Goal: Task Accomplishment & Management: Complete application form

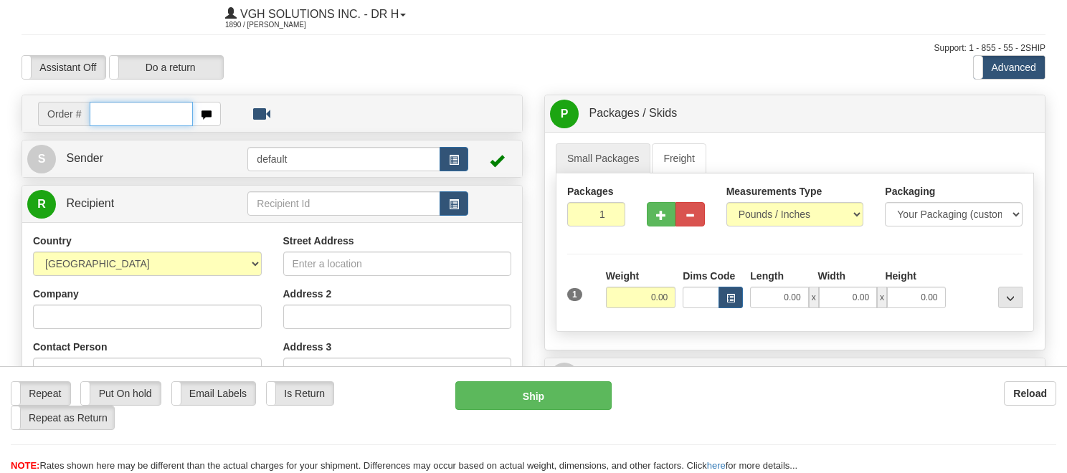
scroll to position [72, 0]
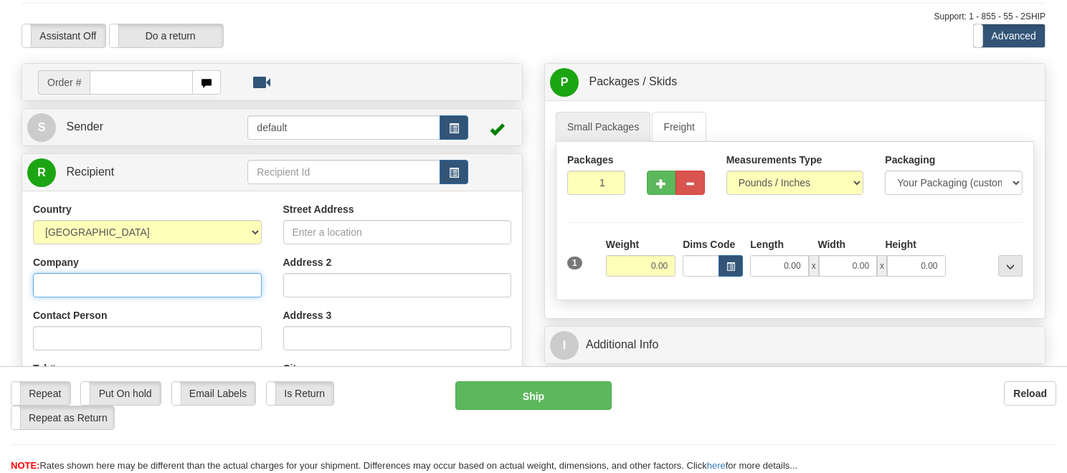
click at [129, 292] on input "Company" at bounding box center [147, 285] width 229 height 24
paste input "Thornbury Home Hardware"
type input "Thornbury Home Hardware"
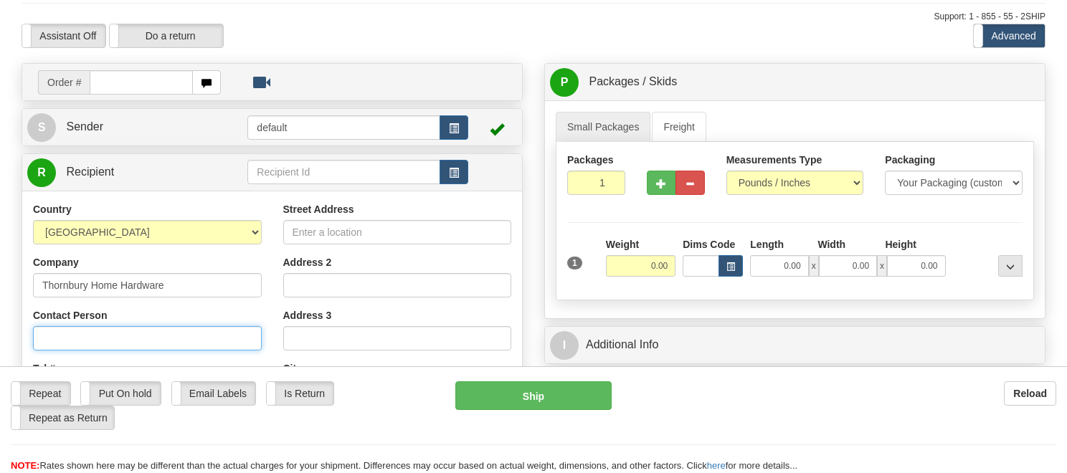
click at [102, 340] on input "Contact Person" at bounding box center [147, 338] width 229 height 24
paste input "Angela Nicholson"
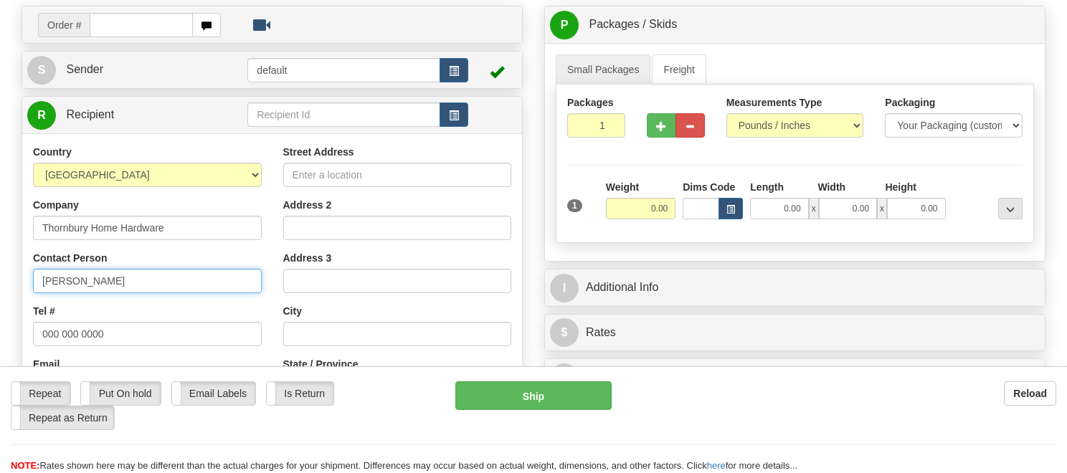
scroll to position [215, 0]
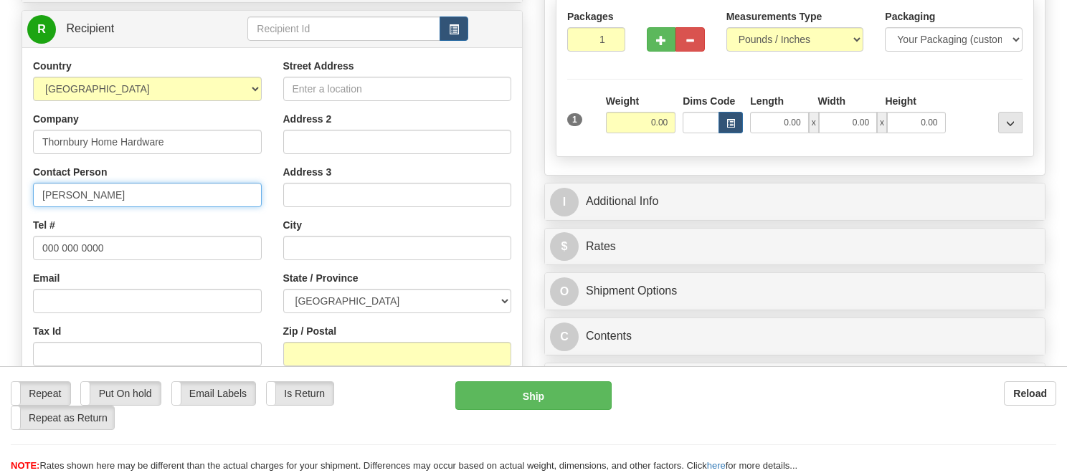
type input "Angela Nicholson"
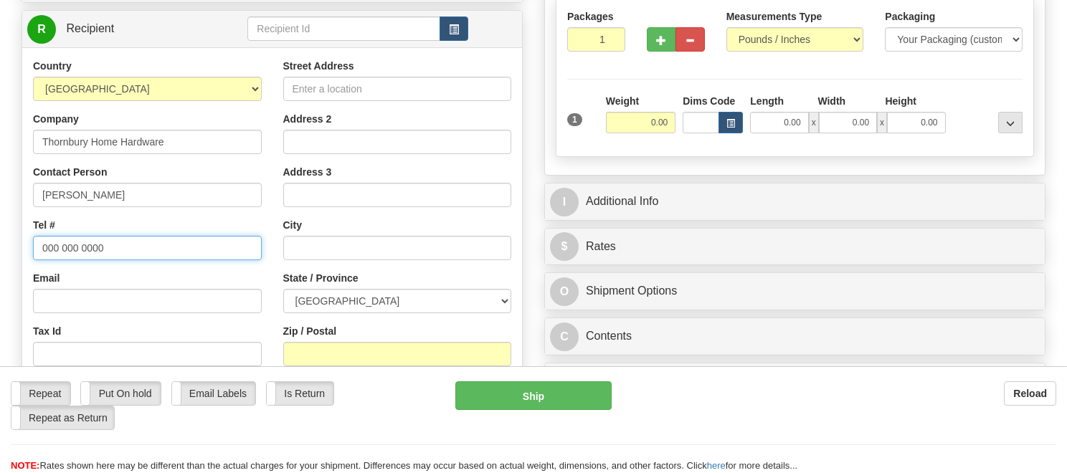
drag, startPoint x: 108, startPoint y: 252, endPoint x: 9, endPoint y: 248, distance: 99.1
click at [11, 248] on div "Create a label for the return Create Pickup Without Label Order # S Sender defa…" at bounding box center [272, 236] width 523 height 633
paste input "5195993624"
click at [60, 247] on input "5195993624" at bounding box center [147, 248] width 229 height 24
type input "[PHONE_NUMBER]"
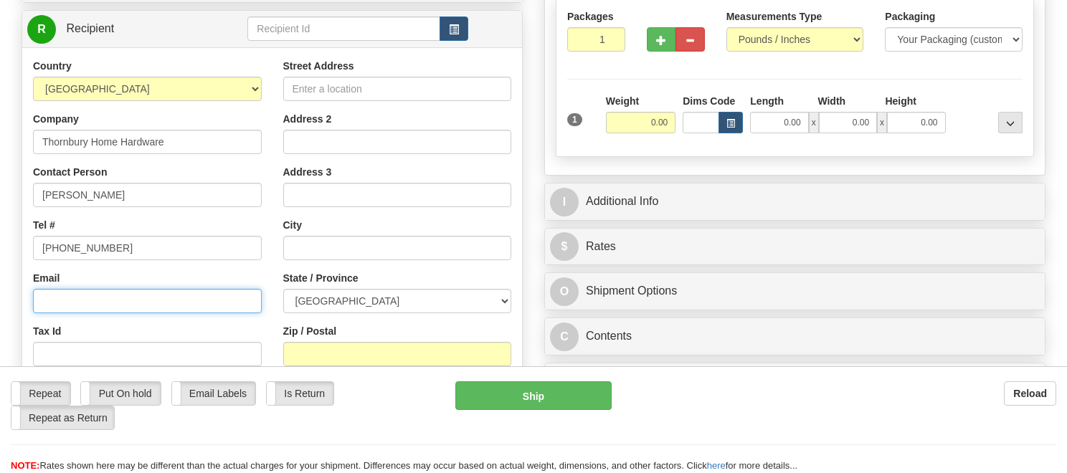
click at [121, 304] on input "Email" at bounding box center [147, 301] width 229 height 24
paste input "[PERSON_NAME][EMAIL_ADDRESS][PERSON_NAME][DOMAIN_NAME]"
type input "[PERSON_NAME][EMAIL_ADDRESS][PERSON_NAME][DOMAIN_NAME]"
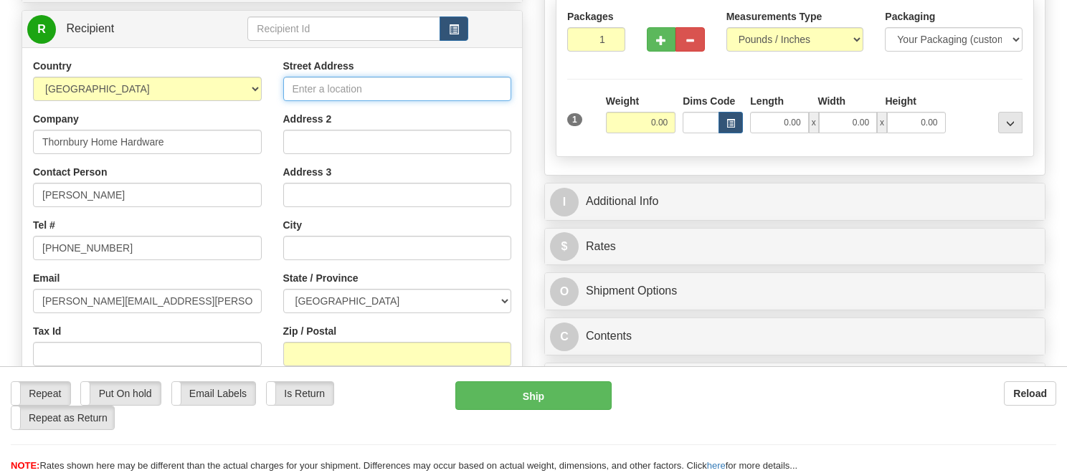
click at [365, 90] on input "Street Address" at bounding box center [397, 89] width 229 height 24
paste input "[STREET_ADDRESS], P.O. Box 249"
drag, startPoint x: 399, startPoint y: 89, endPoint x: 461, endPoint y: 85, distance: 61.8
click at [461, 85] on input "[STREET_ADDRESS], P.O. Box 249" at bounding box center [397, 89] width 229 height 24
type input "[STREET_ADDRESS],"
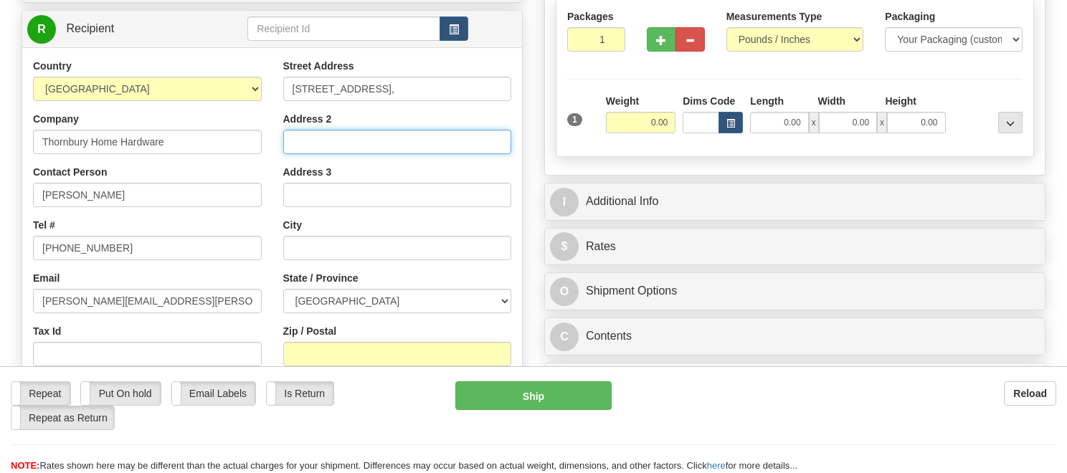
click at [359, 135] on input "Address 2" at bounding box center [397, 142] width 229 height 24
paste input "P.O. Box 249"
type input "P.O. Box 249"
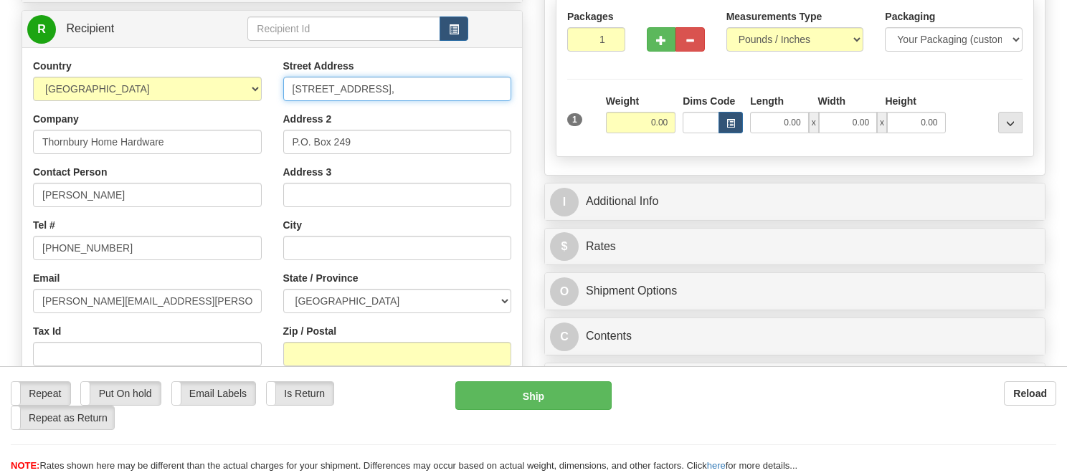
click at [422, 88] on input "[STREET_ADDRESS]," at bounding box center [397, 89] width 229 height 24
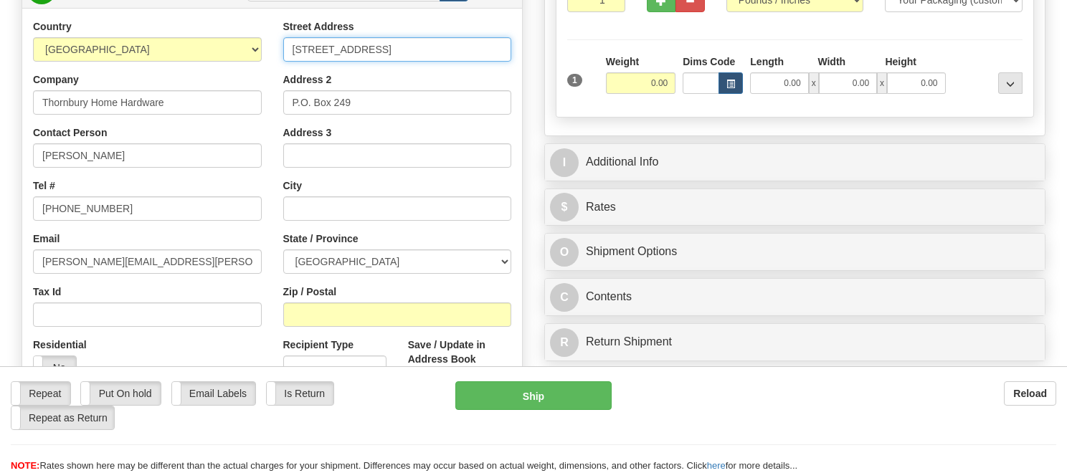
scroll to position [287, 0]
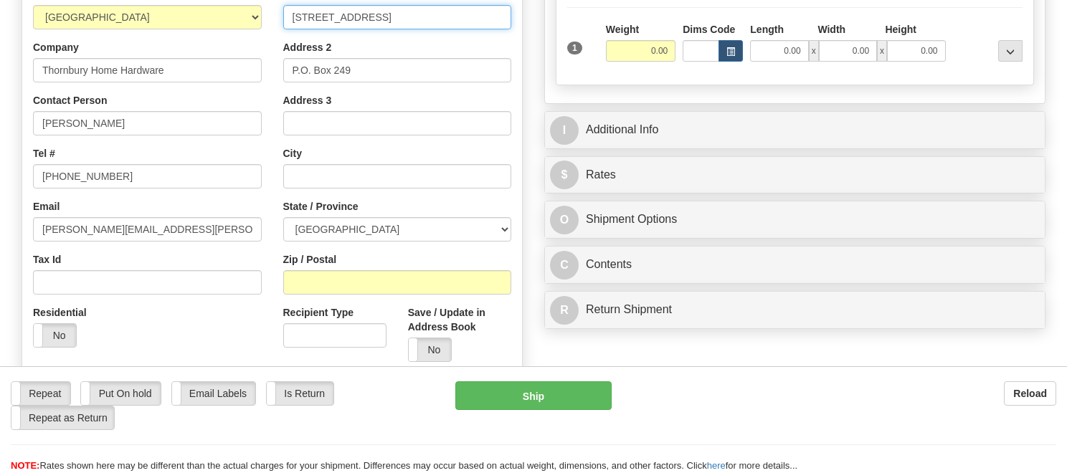
type input "[STREET_ADDRESS]"
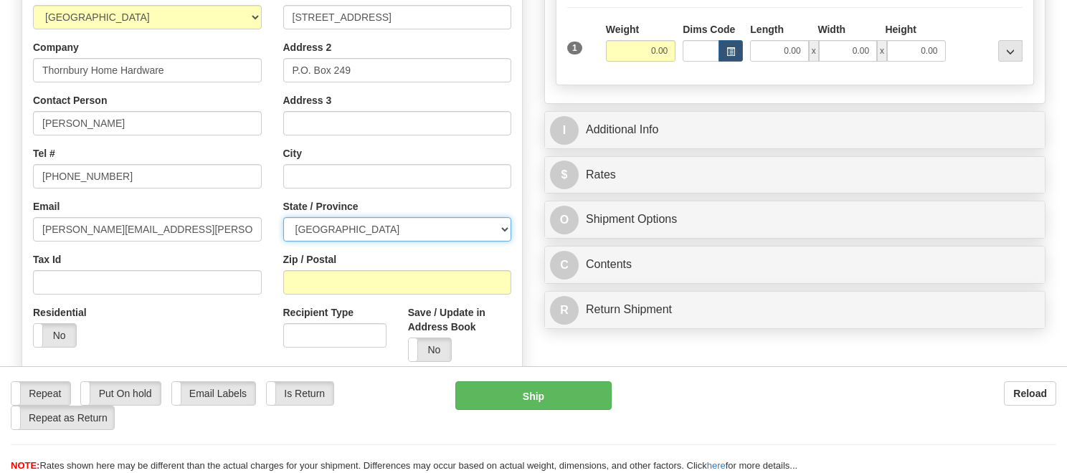
click at [504, 231] on select "[GEOGRAPHIC_DATA] [GEOGRAPHIC_DATA] [GEOGRAPHIC_DATA] [GEOGRAPHIC_DATA] [GEOGRA…" at bounding box center [397, 229] width 229 height 24
select select "ON"
click at [283, 217] on select "[GEOGRAPHIC_DATA] [GEOGRAPHIC_DATA] [GEOGRAPHIC_DATA] [GEOGRAPHIC_DATA] [GEOGRA…" at bounding box center [397, 229] width 229 height 24
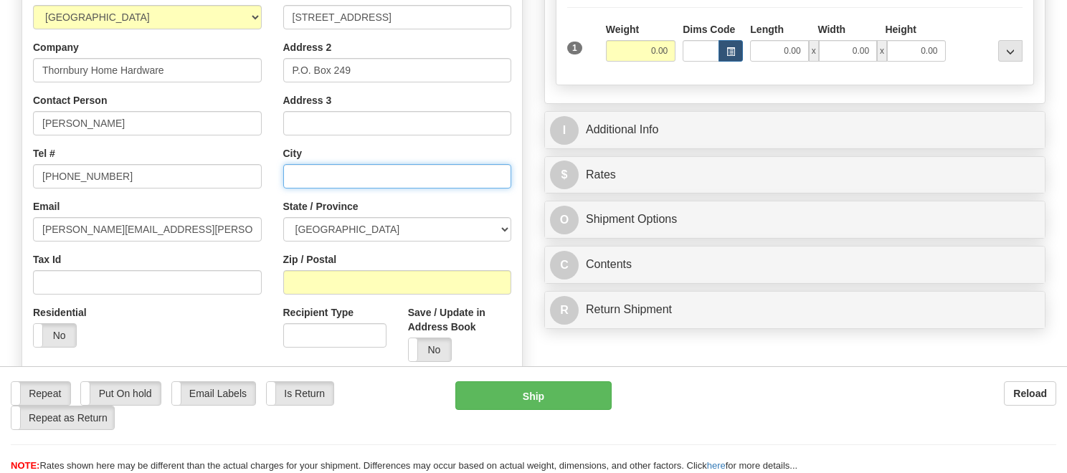
click at [344, 178] on input "text" at bounding box center [397, 176] width 229 height 24
paste input "Thornbury"
type input "Thornbury"
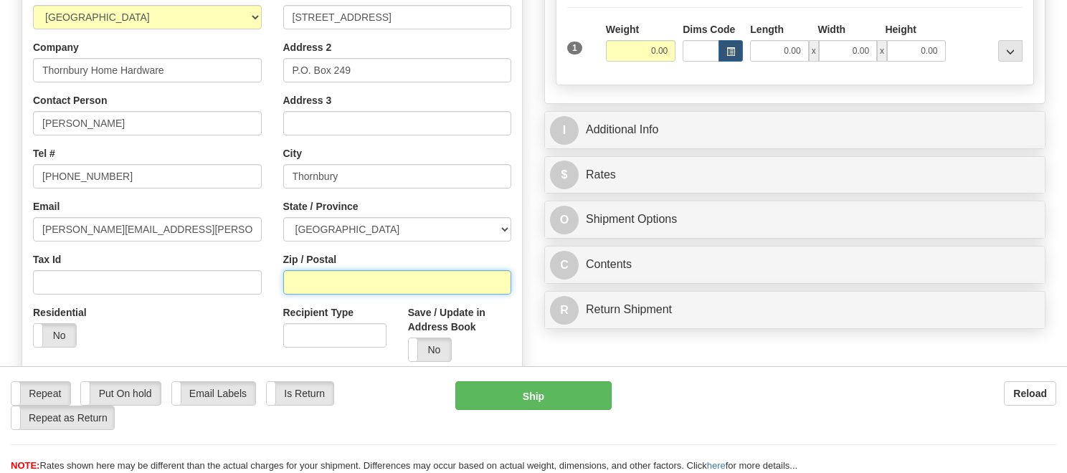
click at [361, 281] on input "Zip / Postal" at bounding box center [397, 282] width 229 height 24
paste input "N0H2P0"
click at [312, 281] on input "N0H2P0" at bounding box center [397, 282] width 229 height 24
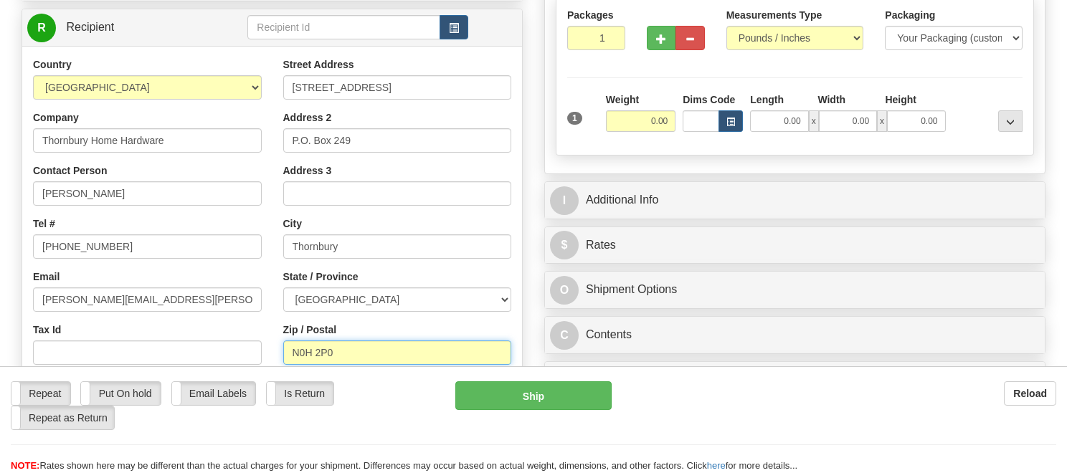
scroll to position [215, 0]
type input "N0H 2P0"
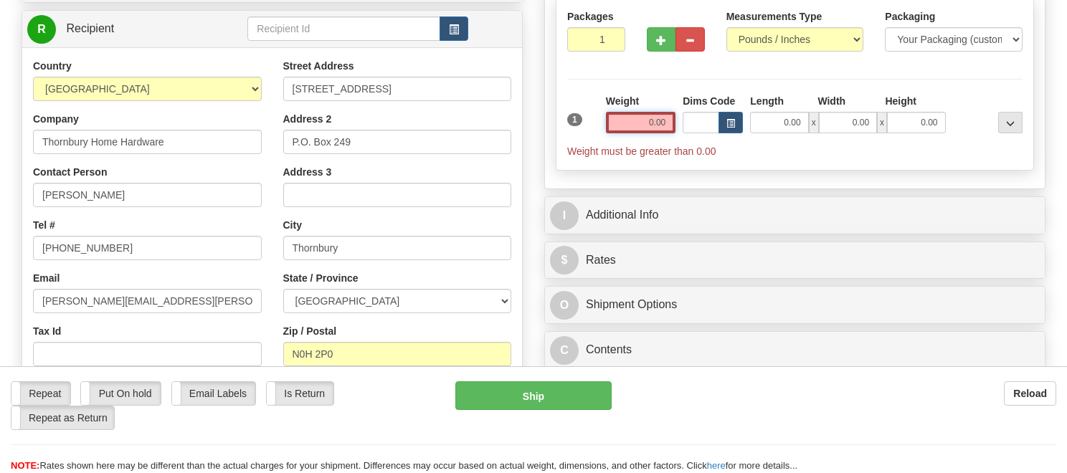
click at [651, 117] on input "0.00" at bounding box center [641, 123] width 70 height 22
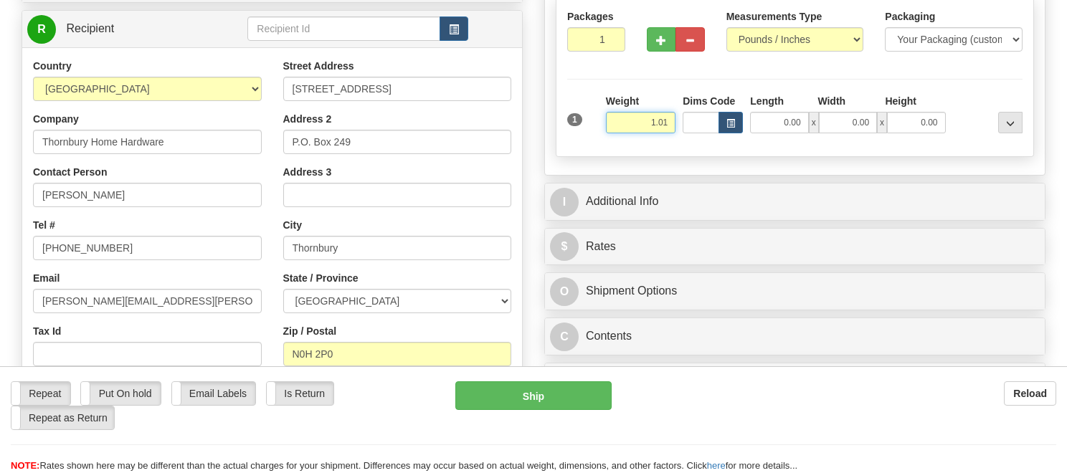
drag, startPoint x: 651, startPoint y: 117, endPoint x: 676, endPoint y: 118, distance: 25.1
click at [676, 118] on div "Weight 1.01" at bounding box center [641, 119] width 77 height 50
type input "0.01"
click button "Delete" at bounding box center [0, 0] width 0 height 0
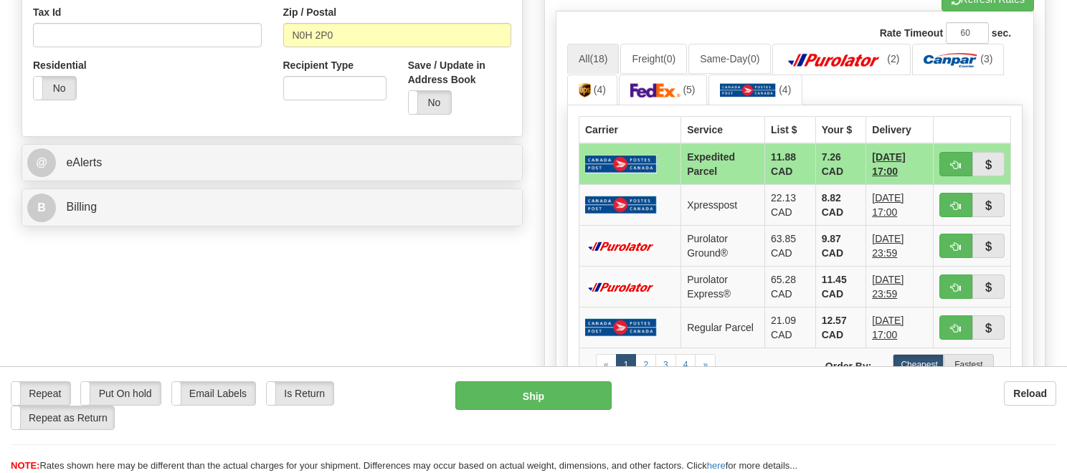
scroll to position [574, 0]
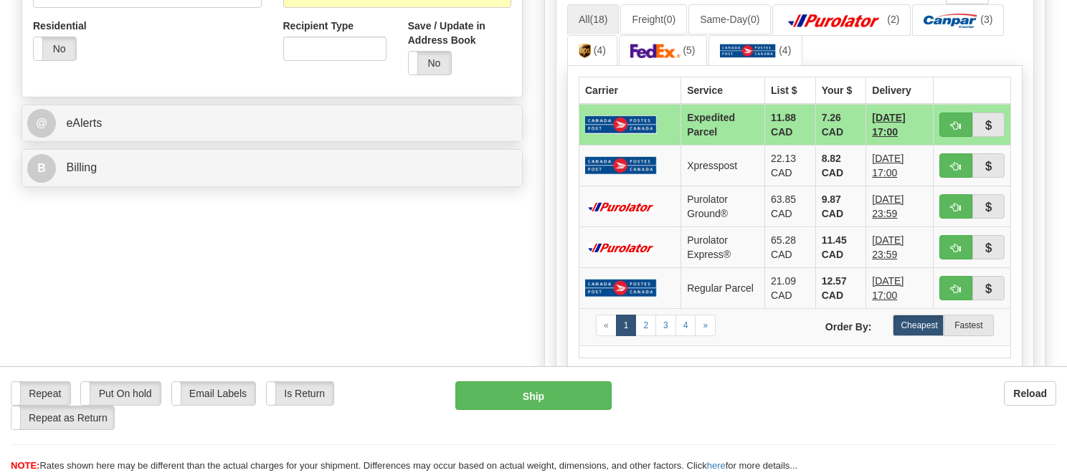
click at [600, 131] on img at bounding box center [621, 124] width 72 height 18
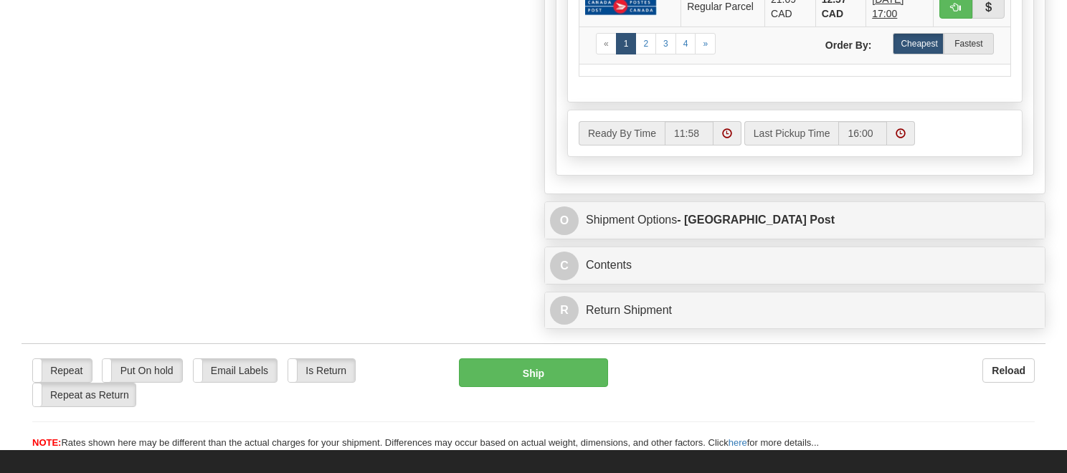
scroll to position [861, 0]
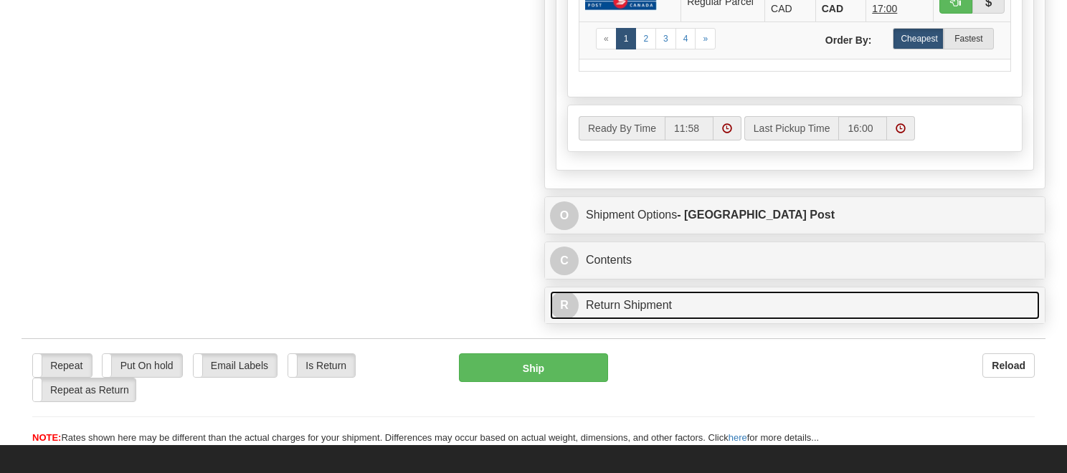
click at [622, 294] on link "R Return Shipment" at bounding box center [795, 305] width 490 height 29
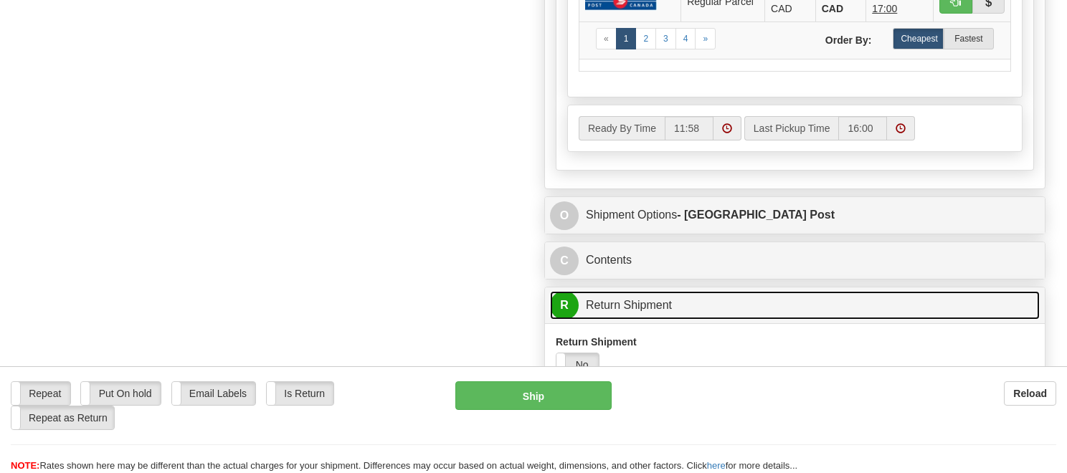
scroll to position [932, 0]
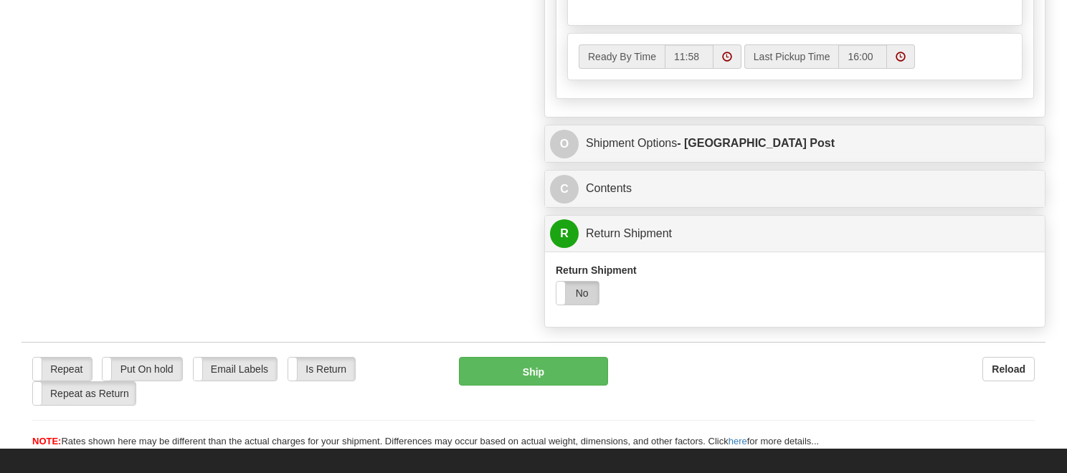
click at [589, 287] on label "No" at bounding box center [578, 293] width 42 height 23
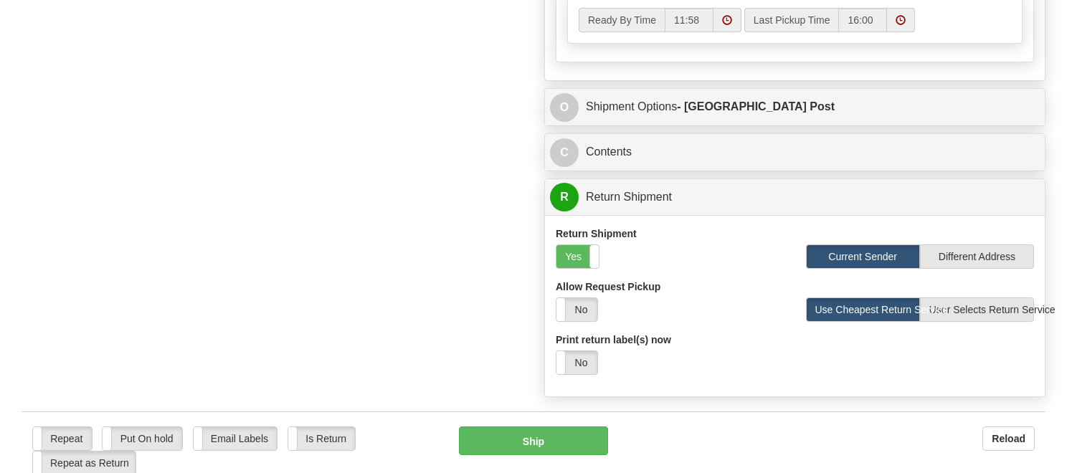
scroll to position [1004, 0]
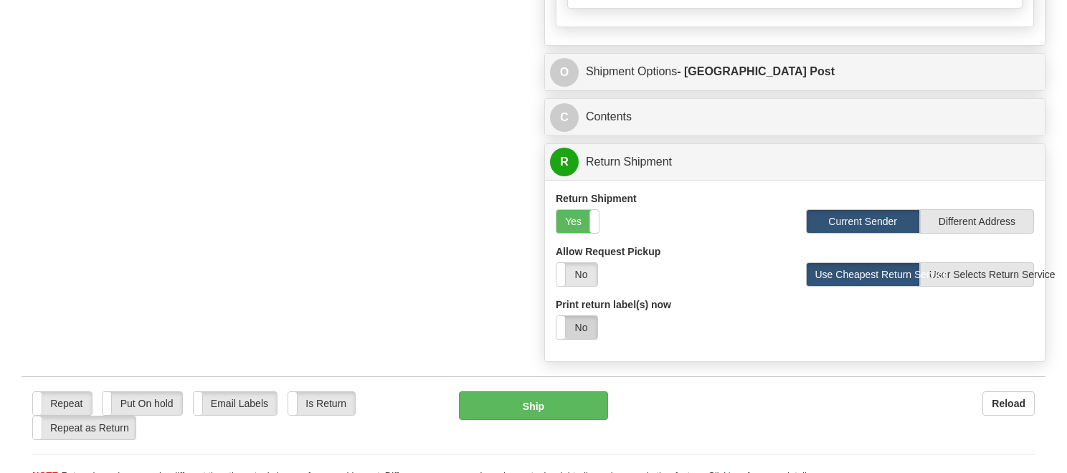
click at [578, 316] on label "No" at bounding box center [577, 327] width 41 height 23
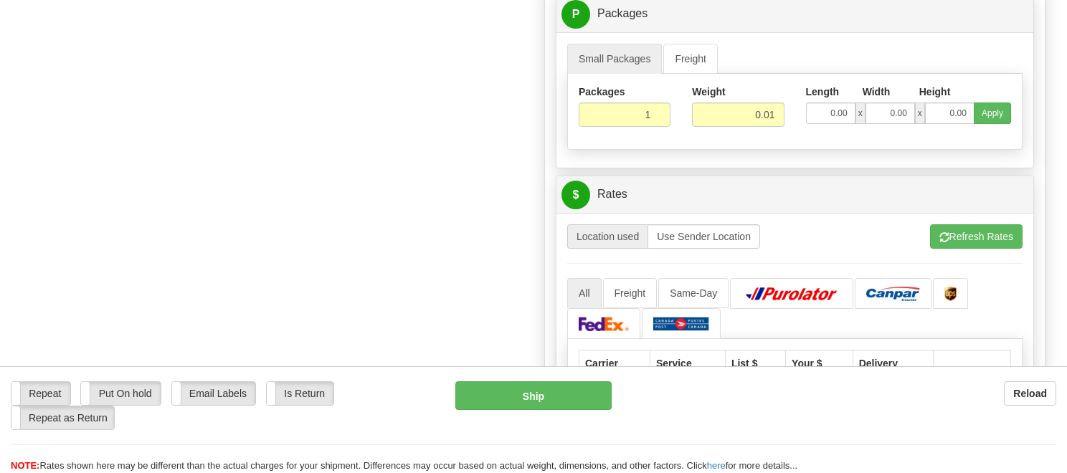
scroll to position [1363, 0]
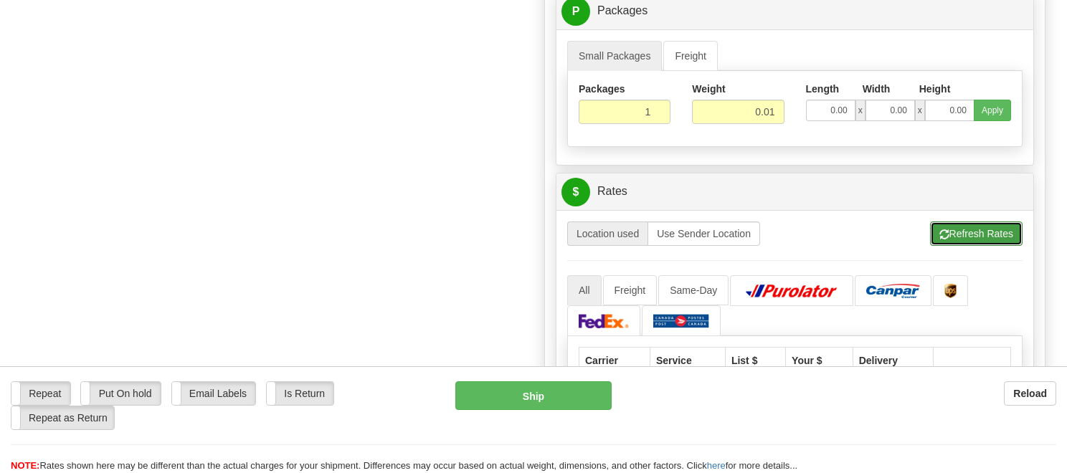
click at [953, 229] on button "Refresh Rates" at bounding box center [976, 234] width 93 height 24
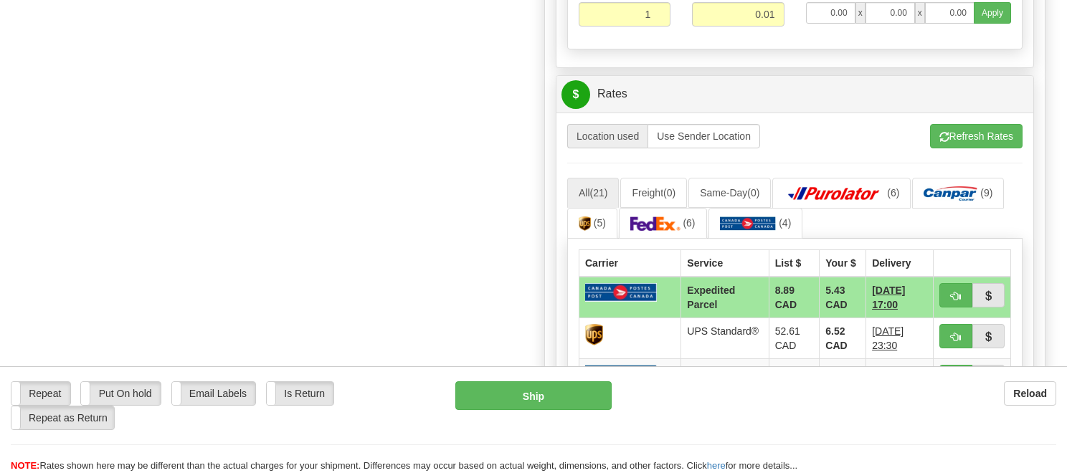
scroll to position [1578, 0]
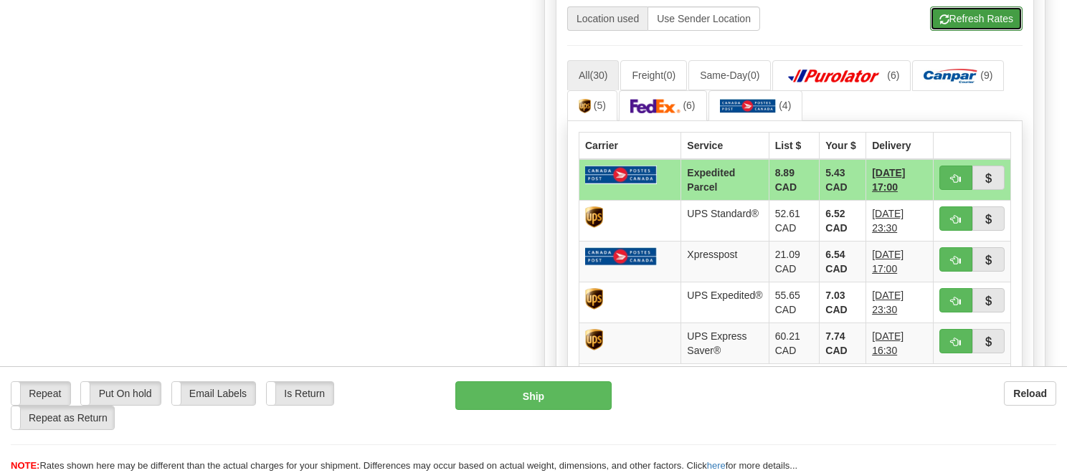
click at [994, 16] on button "Refresh Rates" at bounding box center [976, 18] width 93 height 24
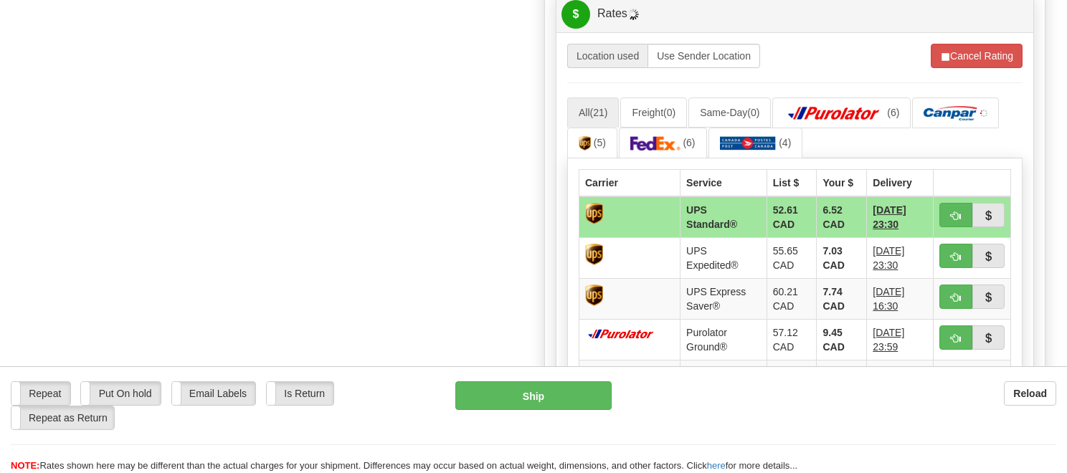
scroll to position [1506, 0]
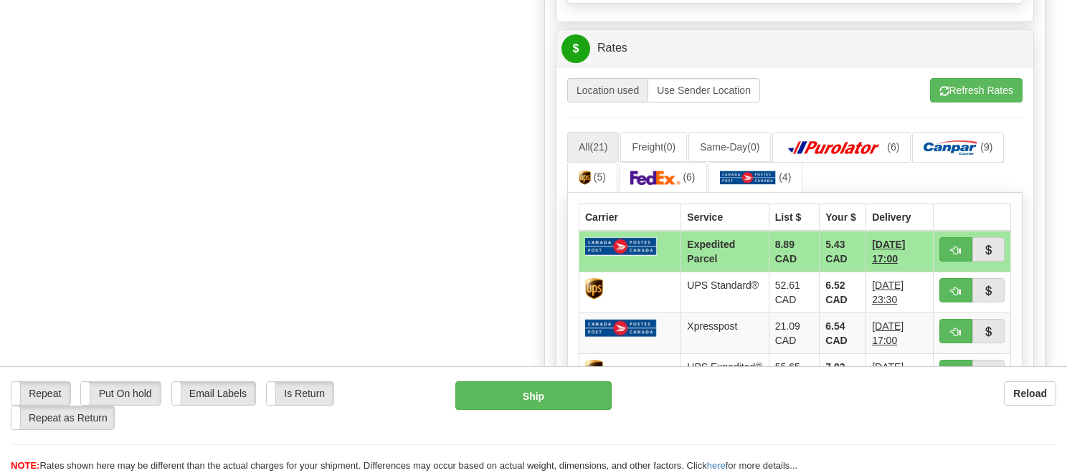
click at [623, 243] on img at bounding box center [621, 246] width 72 height 18
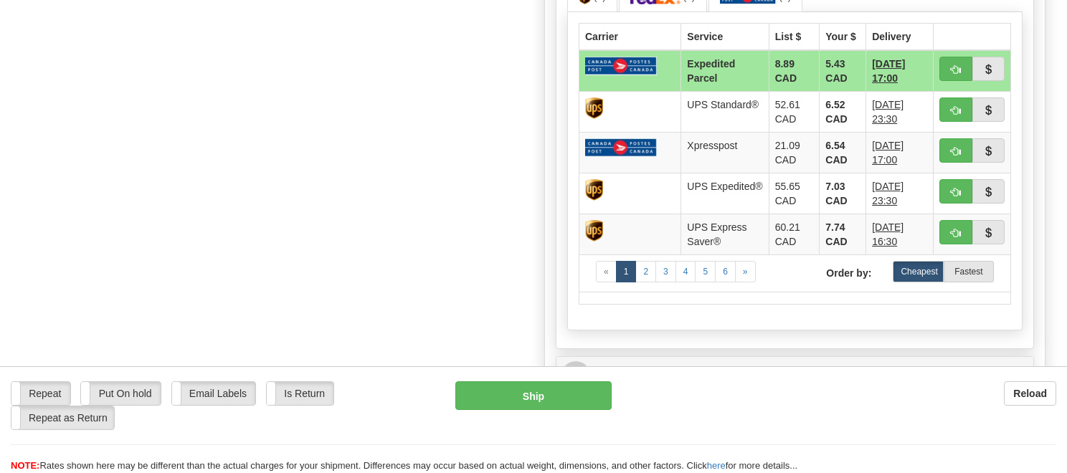
scroll to position [1722, 0]
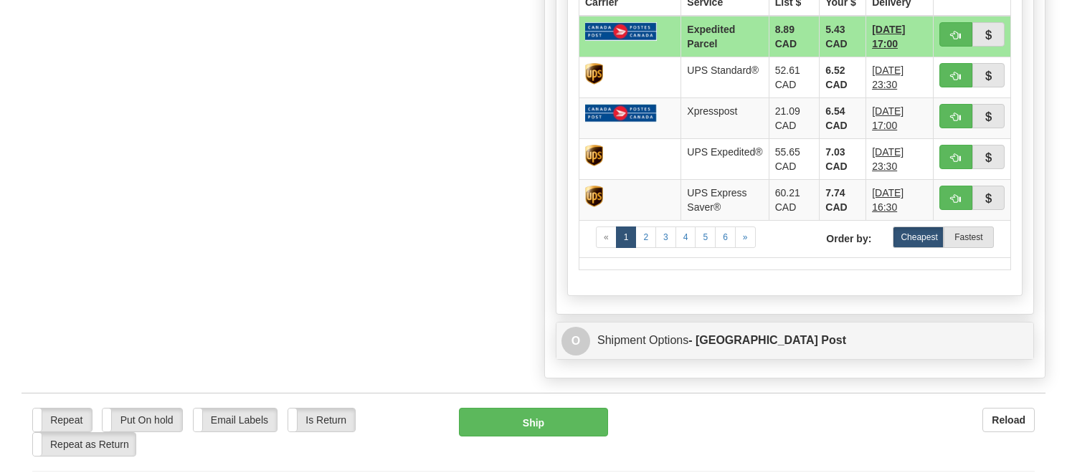
click at [628, 32] on img at bounding box center [621, 31] width 72 height 18
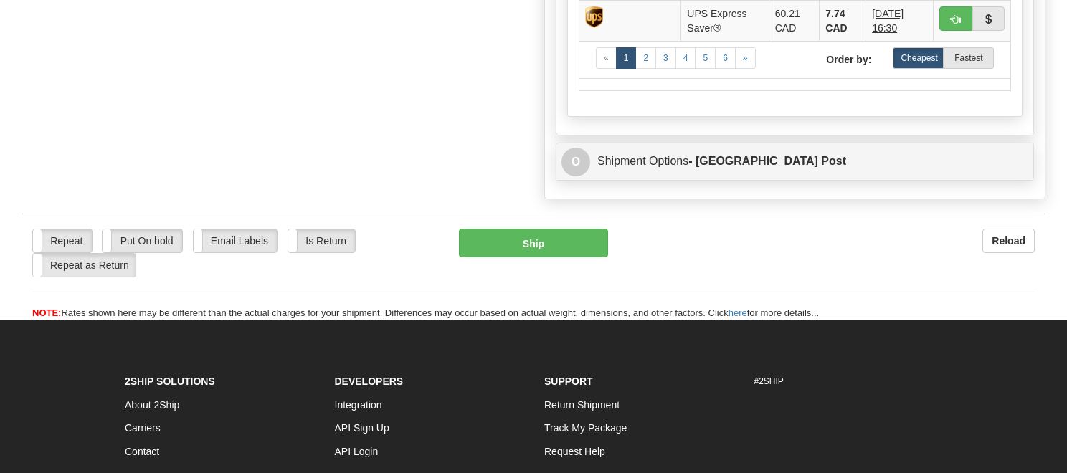
scroll to position [1937, 0]
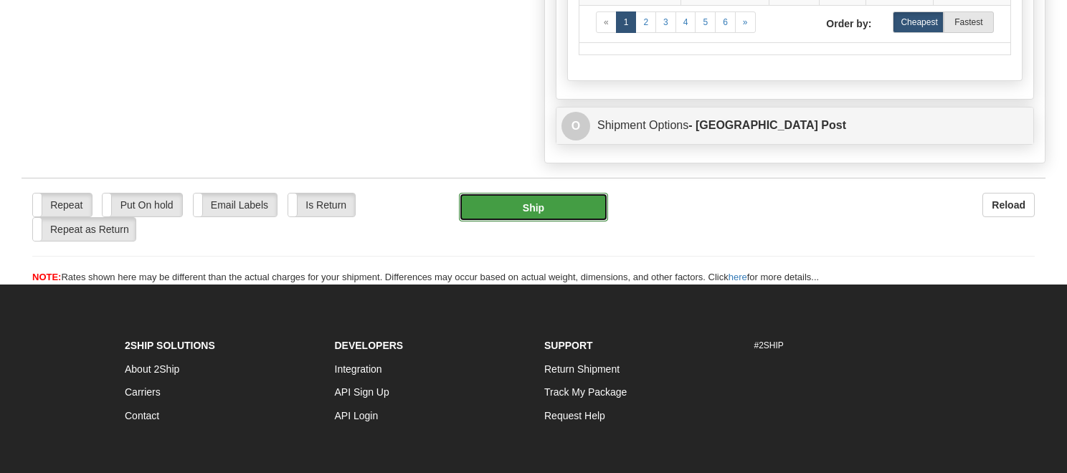
click at [542, 193] on button "Ship" at bounding box center [533, 207] width 149 height 29
type input "DOM.EP"
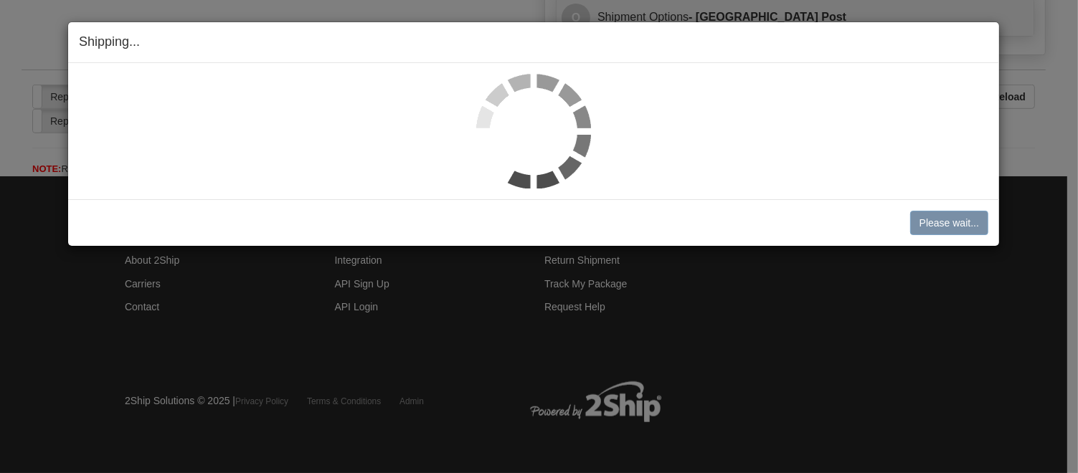
scroll to position [1042, 0]
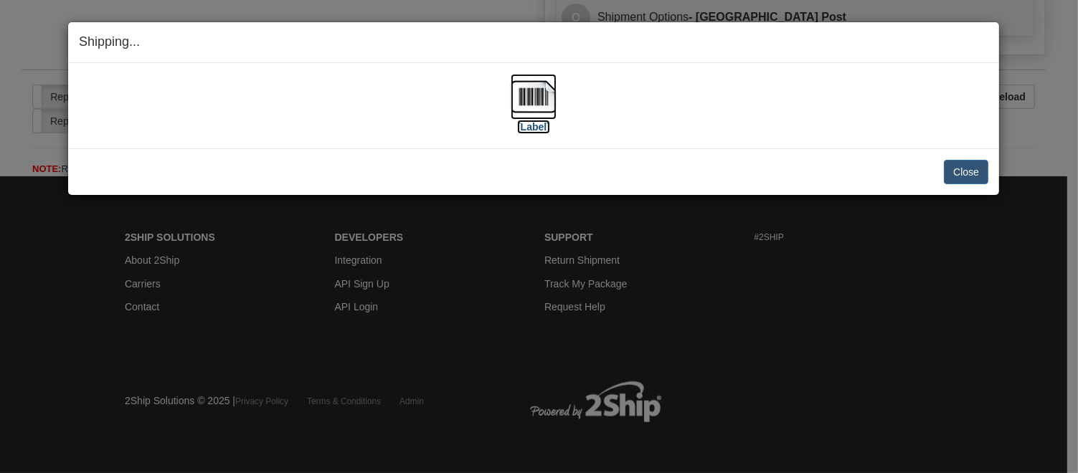
click at [521, 105] on img at bounding box center [534, 97] width 46 height 46
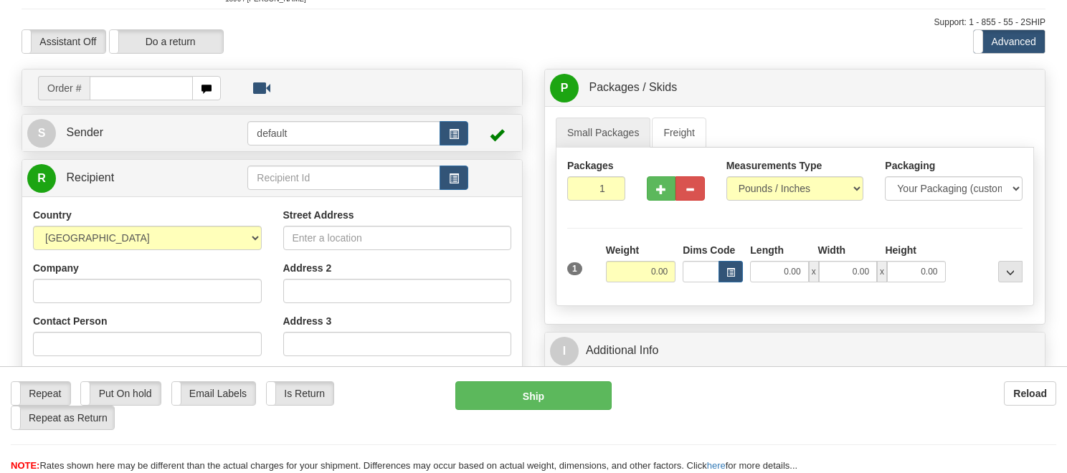
scroll to position [143, 0]
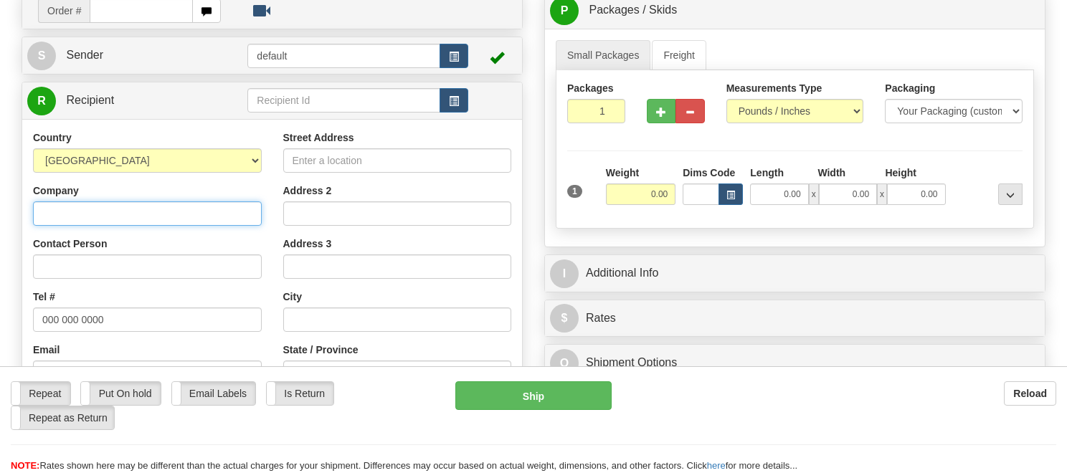
click at [118, 212] on input "Company" at bounding box center [147, 214] width 229 height 24
paste input "Thornbury Home Hardware"
type input "Thornbury Home Hardware"
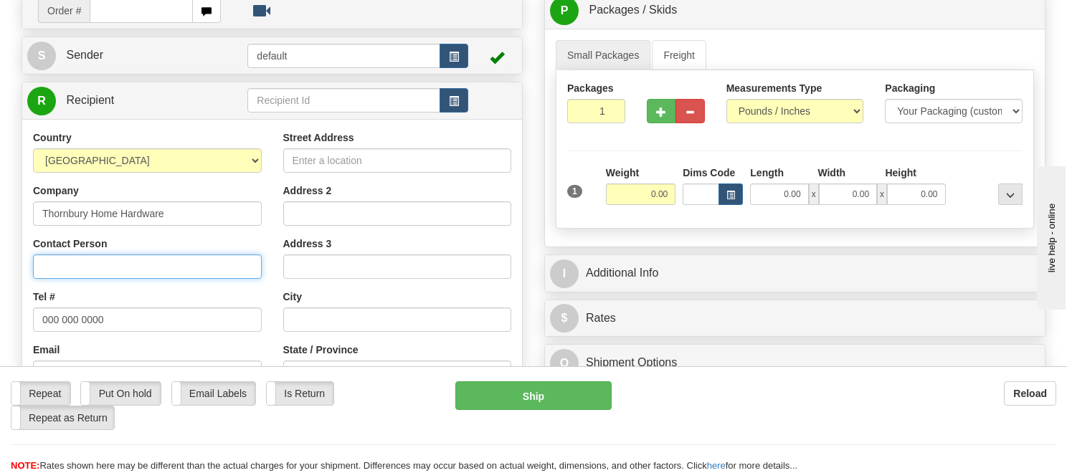
click at [126, 271] on input "Contact Person" at bounding box center [147, 267] width 229 height 24
paste input "Attn: [PERSON_NAME]"
type input "Attn: [PERSON_NAME]"
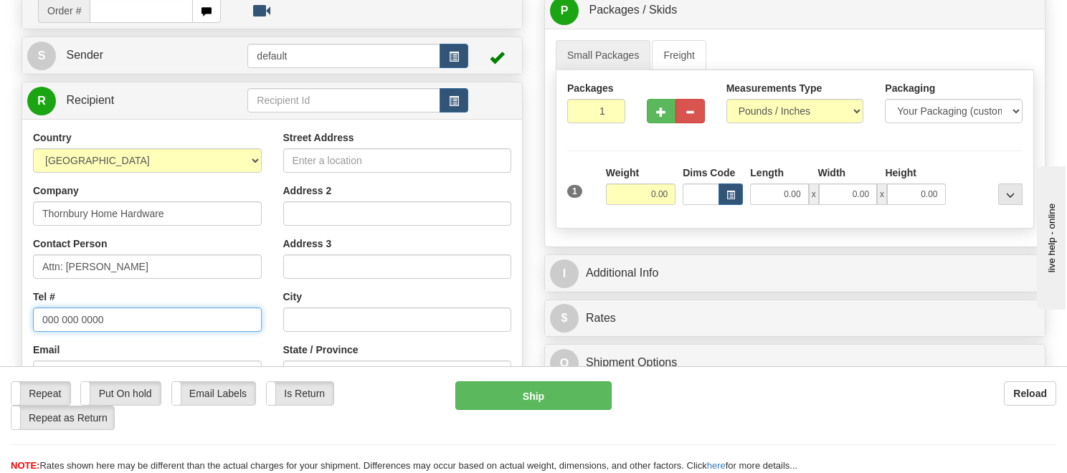
drag, startPoint x: 100, startPoint y: 321, endPoint x: -14, endPoint y: 318, distance: 114.1
click at [0, 318] on html "Training Course Close Toggle navigation Settings Shipping Preferences New Sende…" at bounding box center [533, 93] width 1067 height 473
paste input "5195993624"
click at [58, 315] on input "5195993624" at bounding box center [147, 320] width 229 height 24
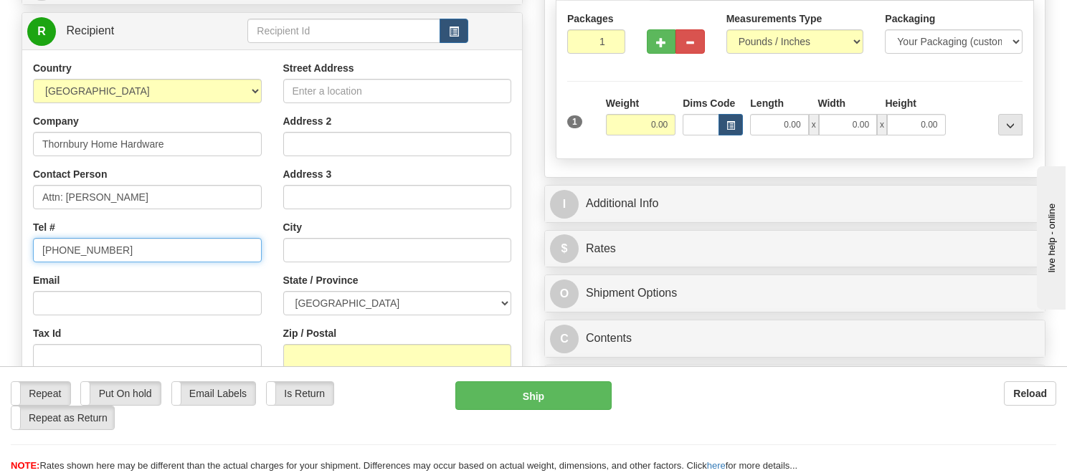
scroll to position [215, 0]
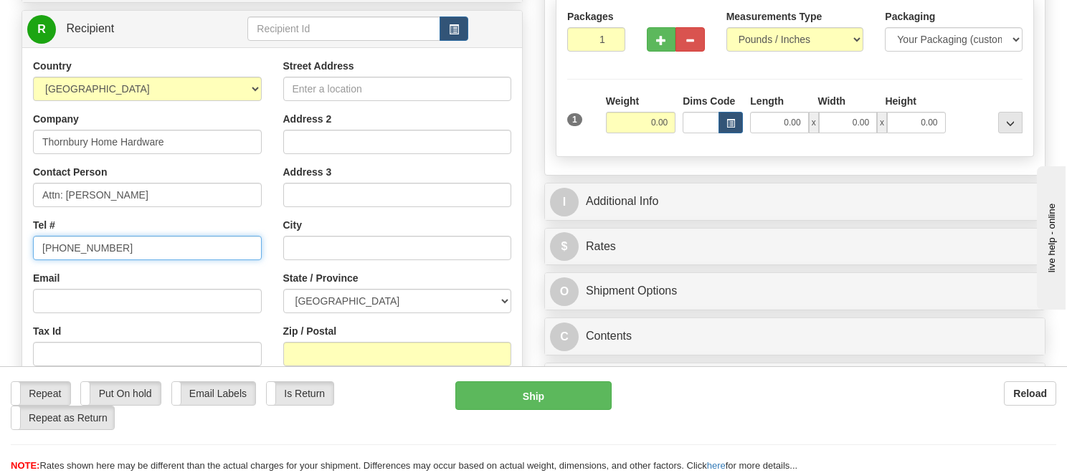
type input "[PHONE_NUMBER]"
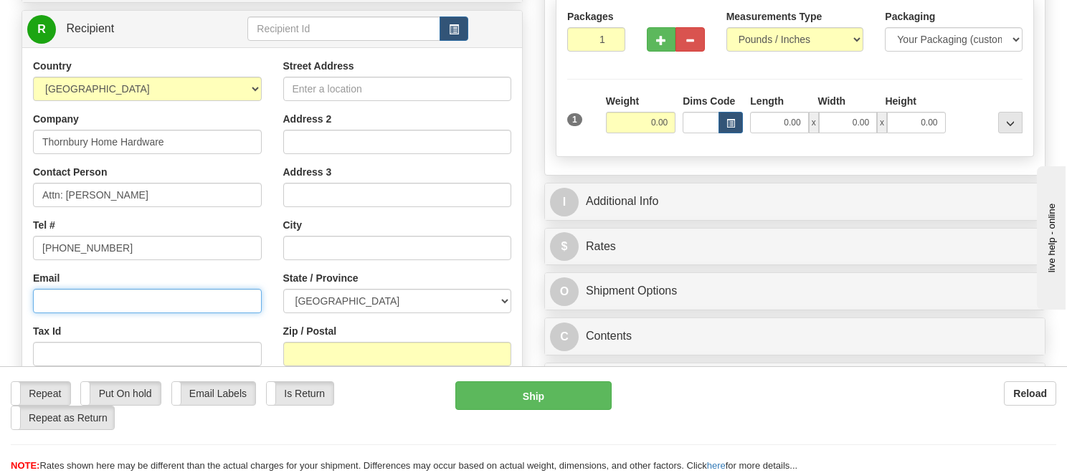
click at [89, 301] on input "Email" at bounding box center [147, 301] width 229 height 24
paste input "[PERSON_NAME][EMAIL_ADDRESS][PERSON_NAME][DOMAIN_NAME]"
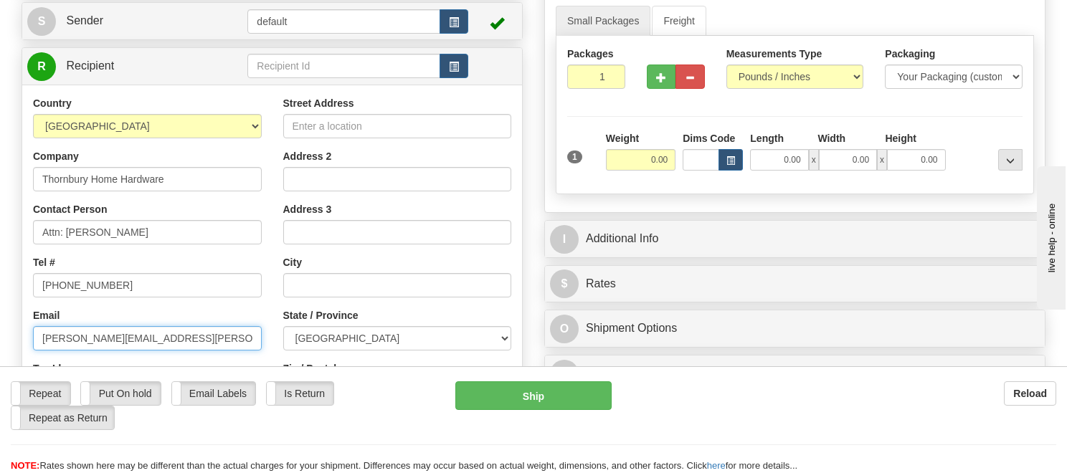
scroll to position [143, 0]
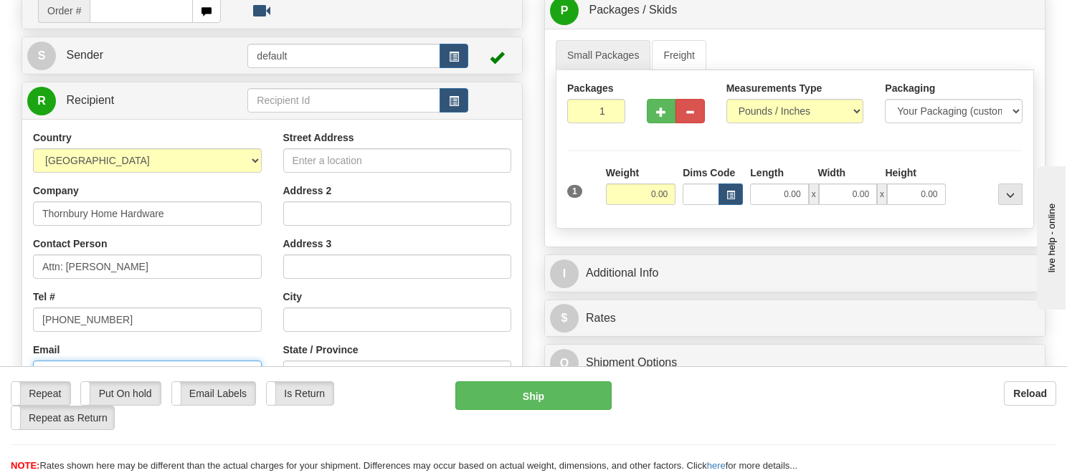
type input "[PERSON_NAME][EMAIL_ADDRESS][PERSON_NAME][DOMAIN_NAME]"
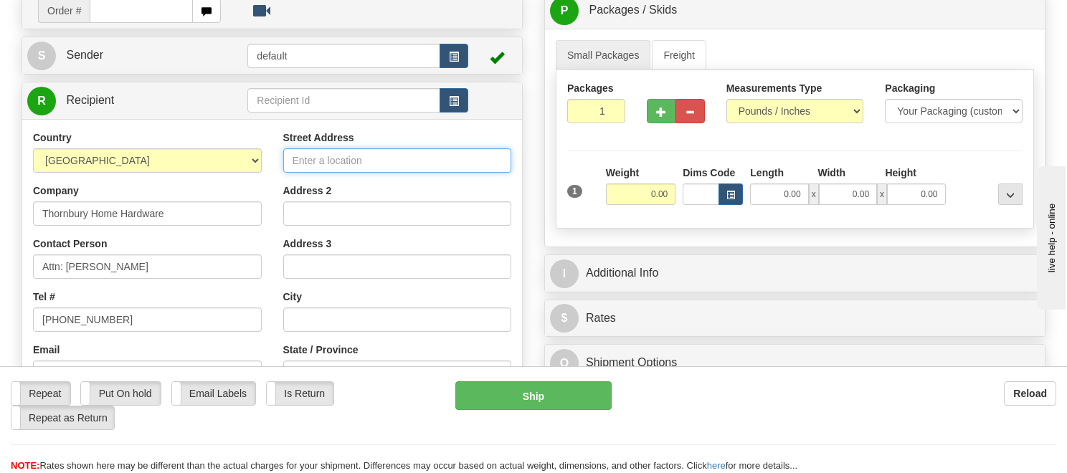
click at [341, 165] on input "Street Address" at bounding box center [397, 160] width 229 height 24
click at [328, 171] on input "Street Address" at bounding box center [397, 160] width 229 height 24
paste input "208339 Hywy 26 East, P.O. Box 249, Attn: Angela Nicholson Thornbury Ontario, N0…"
click at [479, 154] on input "208339 Hywy 26 East, P.O. Box 249, Attn: Angela Nicholson Thornbury Ontario, N0…" at bounding box center [397, 160] width 229 height 24
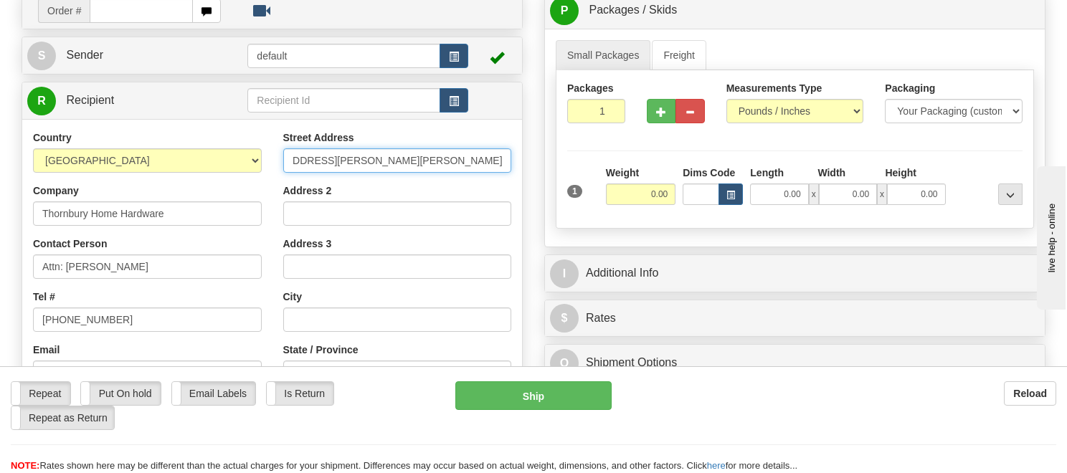
click at [479, 154] on input "208339 Hywy 26 East, P.O. Box 249, Attn: Angela Nicholson Thornbury Ontario, N0…" at bounding box center [397, 160] width 229 height 24
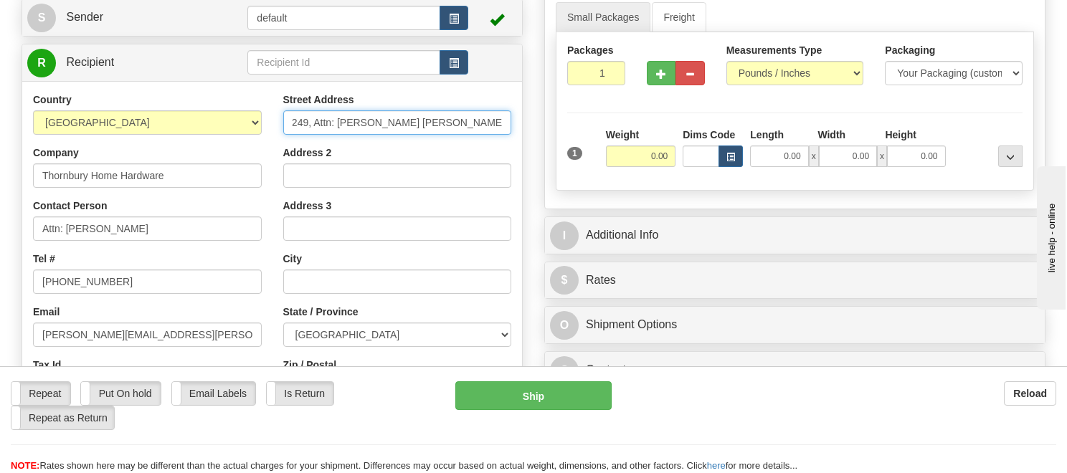
scroll to position [215, 0]
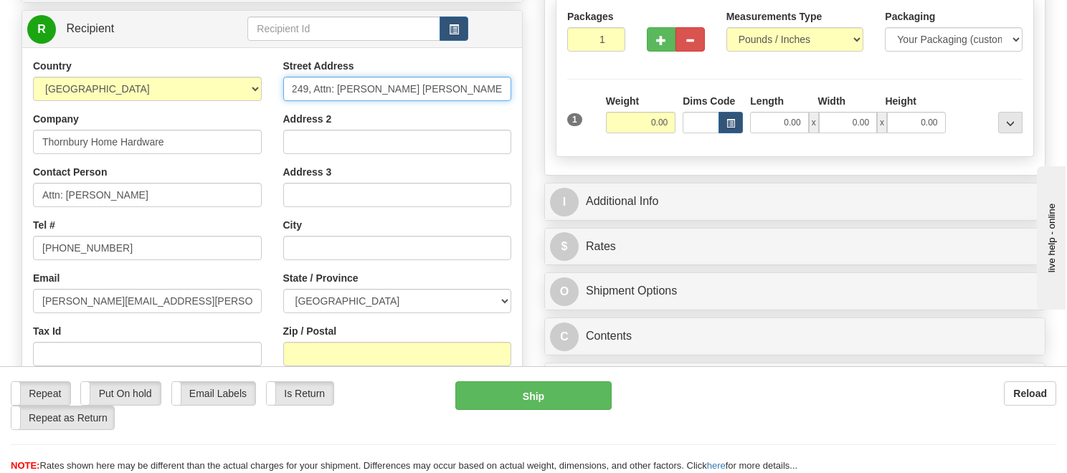
type input "208339 Hywy 26 East, P.O. Box 249, Attn: Angela Nicholson Thornbury Ontario,"
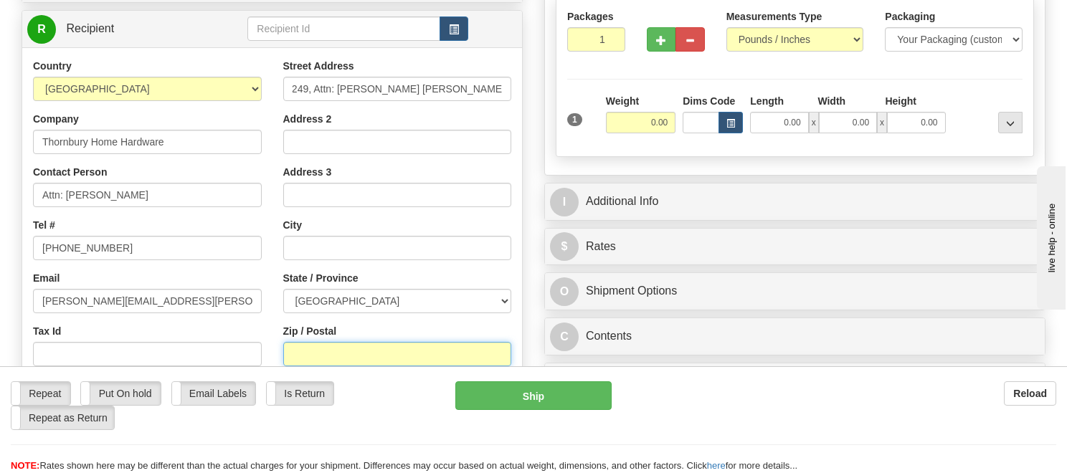
click at [349, 352] on input "Zip / Postal" at bounding box center [397, 354] width 229 height 24
paste input "N0H2P0"
click at [311, 352] on input "N0H2P0" at bounding box center [397, 354] width 229 height 24
type input "N0H 2P0"
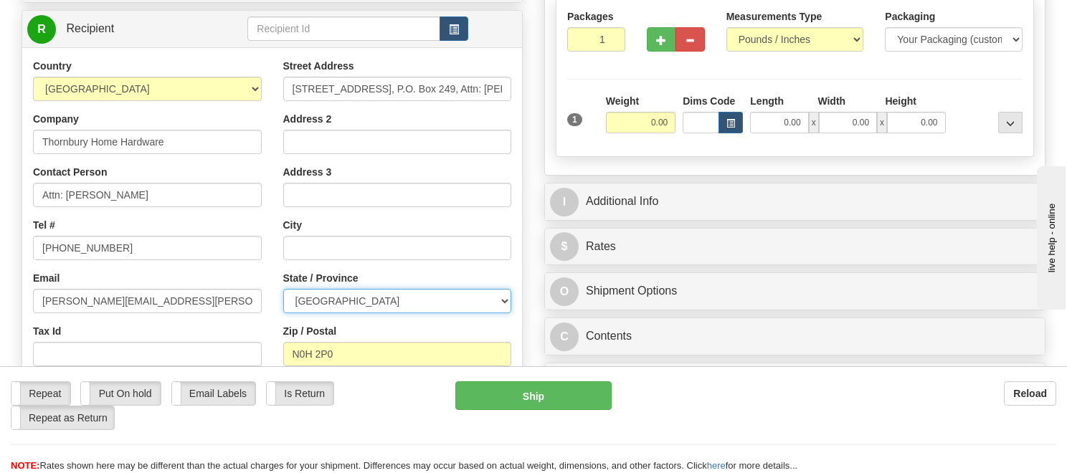
click at [501, 306] on select "[GEOGRAPHIC_DATA] [GEOGRAPHIC_DATA] [GEOGRAPHIC_DATA] [GEOGRAPHIC_DATA] [GEOGRA…" at bounding box center [397, 301] width 229 height 24
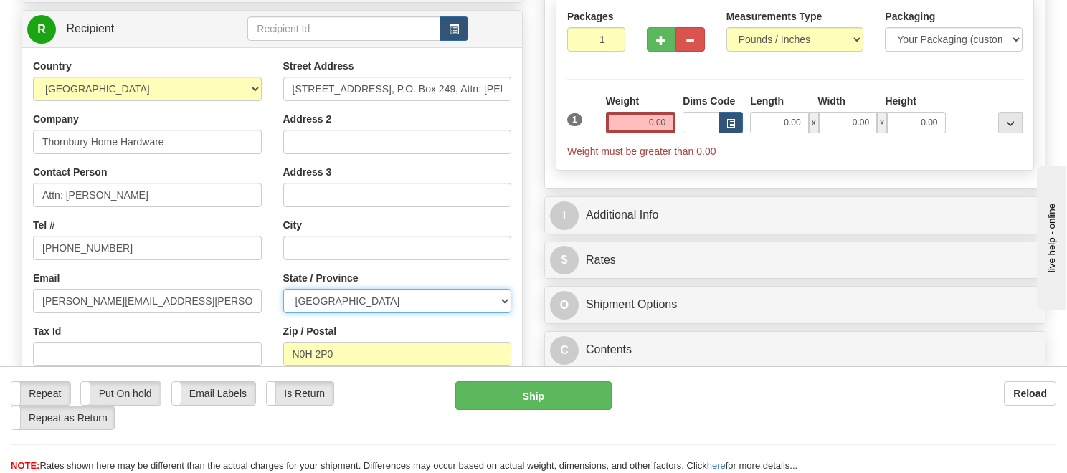
select select "ON"
click at [283, 289] on select "[GEOGRAPHIC_DATA] [GEOGRAPHIC_DATA] [GEOGRAPHIC_DATA] [GEOGRAPHIC_DATA] [GEOGRA…" at bounding box center [397, 301] width 229 height 24
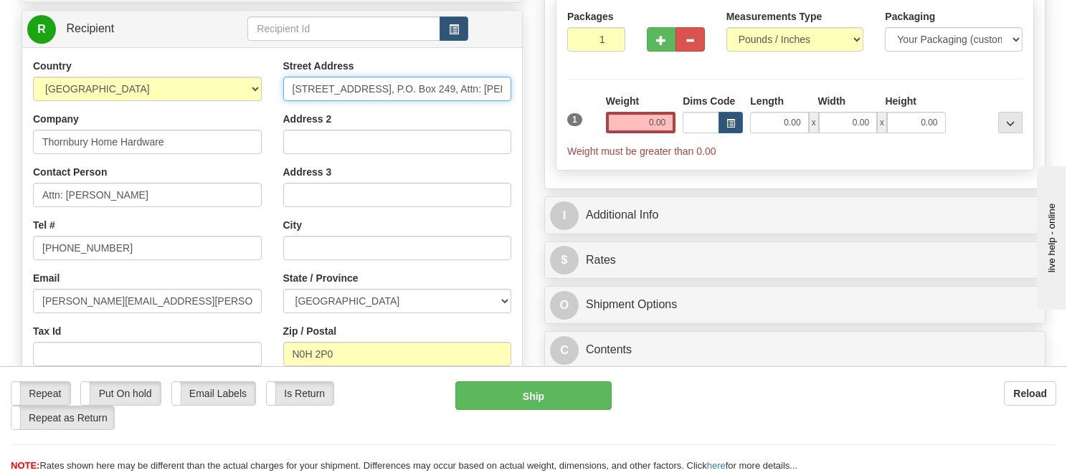
scroll to position [0, 147]
drag, startPoint x: 465, startPoint y: 88, endPoint x: 415, endPoint y: 90, distance: 50.3
click at [415, 90] on input "208339 Hywy 26 East, P.O. Box 249, Attn: Angela Nicholson Thornbury Ontario," at bounding box center [397, 89] width 229 height 24
click at [428, 90] on input "208339 Hywy 26 East, P.O. Box 249, Thornbury Ontario," at bounding box center [397, 89] width 229 height 24
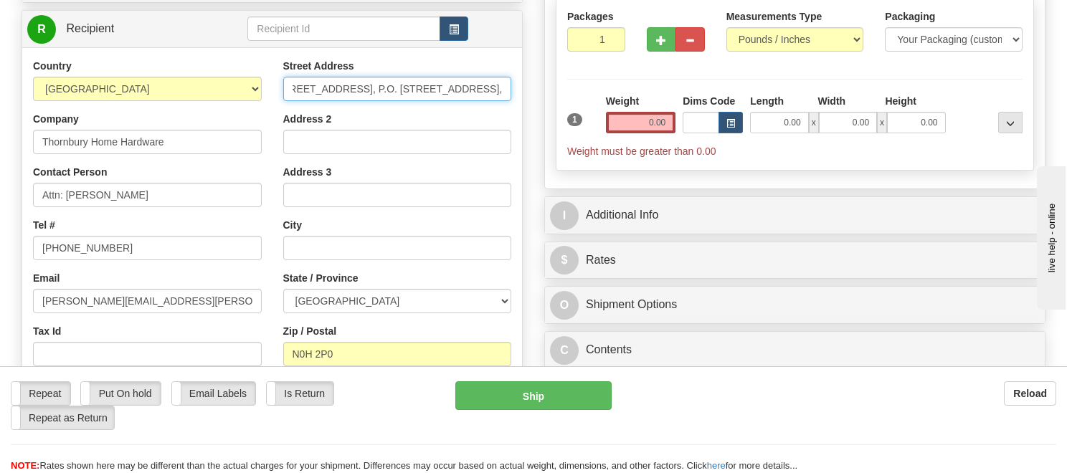
click at [428, 90] on input "208339 Hywy 26 East, P.O. Box 249, Thornbury Ontario," at bounding box center [397, 89] width 229 height 24
type input "208339 Hywy 26 East, P.O. Box 249, Ontario,"
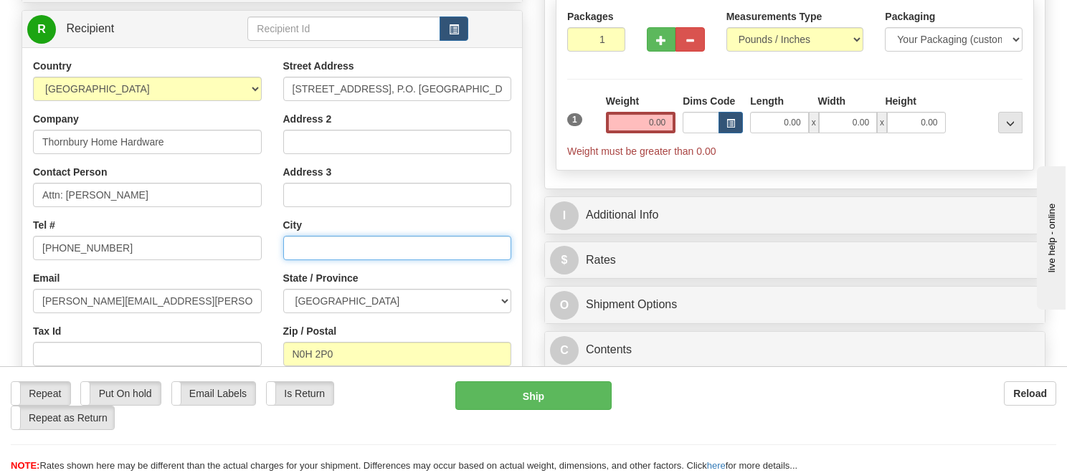
click at [344, 257] on input "text" at bounding box center [397, 248] width 229 height 24
paste input "Thornbury"
type input "Thornbury"
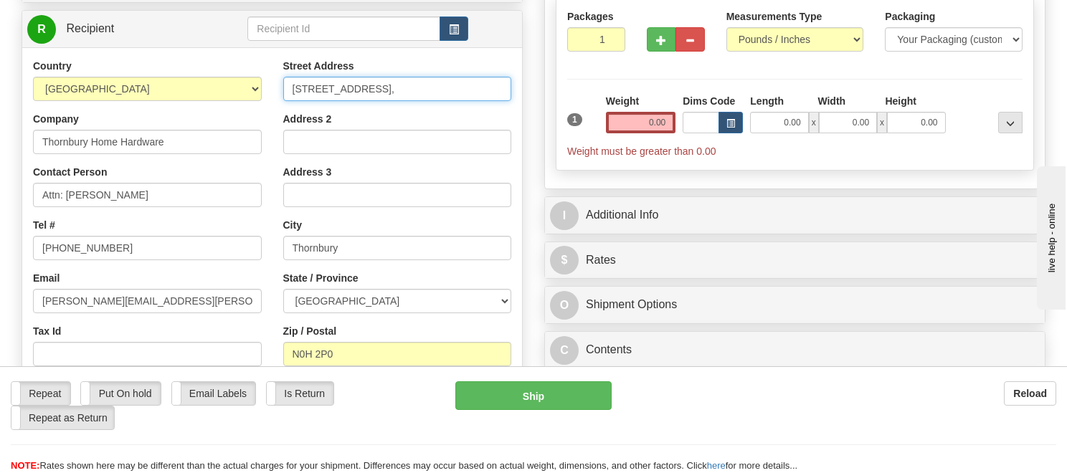
drag, startPoint x: 396, startPoint y: 91, endPoint x: 453, endPoint y: 88, distance: 56.7
click at [453, 88] on input "208339 Hywy 26 East, , Ontario," at bounding box center [397, 89] width 229 height 24
type input "208339 Hywy 26 East, , Ontario,"
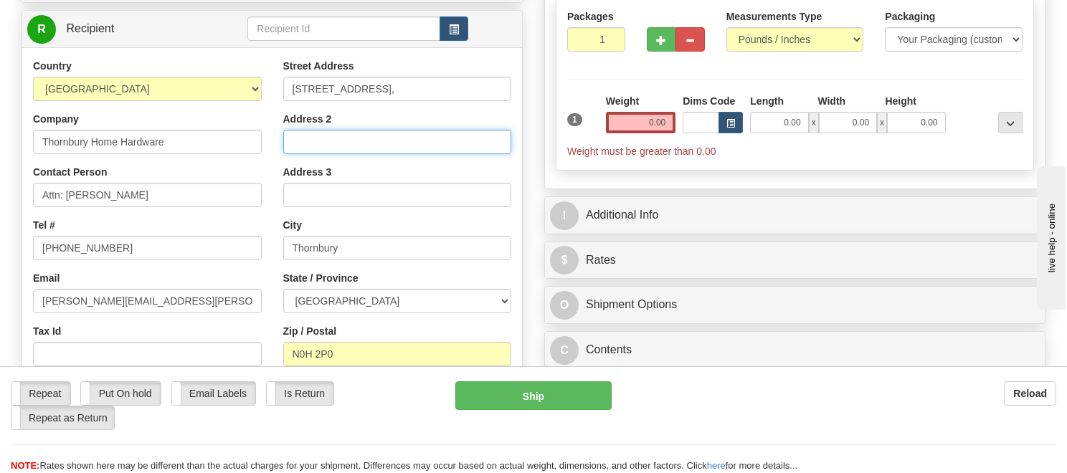
click at [344, 150] on input "Address 2" at bounding box center [397, 142] width 229 height 24
paste input "P.O. Box 249"
type input "P.O. Box 249"
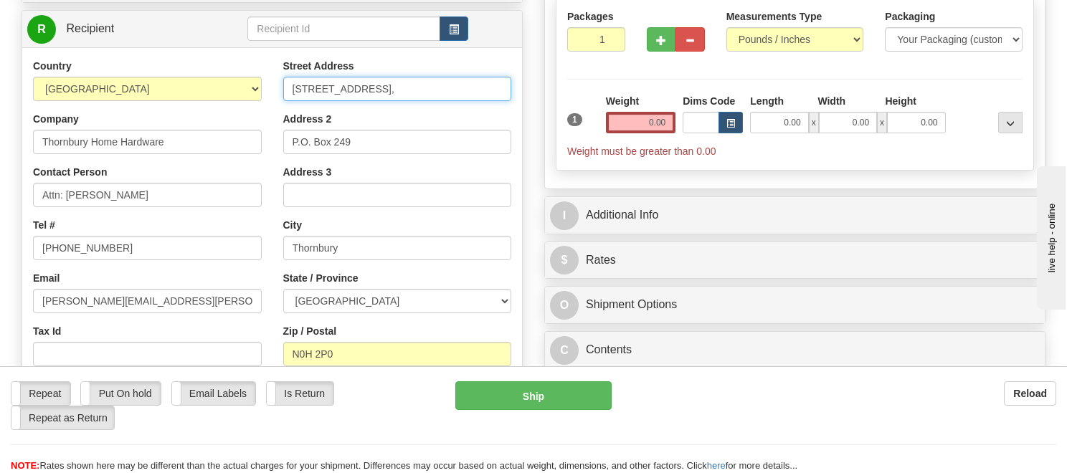
drag, startPoint x: 390, startPoint y: 89, endPoint x: 508, endPoint y: 94, distance: 117.7
click at [508, 94] on input "208339 Hywy 26 East, , Ontario," at bounding box center [397, 89] width 229 height 24
type input "[STREET_ADDRESS]"
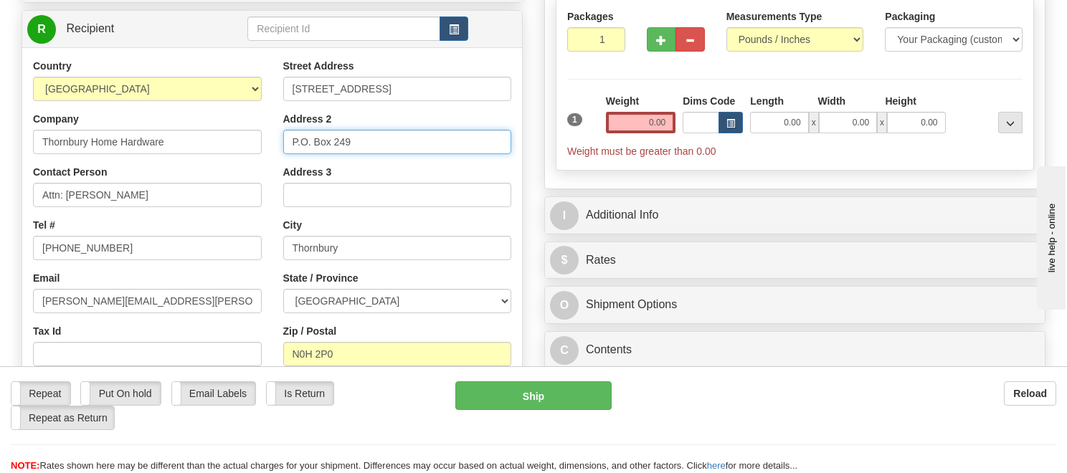
click at [367, 147] on input "P.O. Box 249" at bounding box center [397, 142] width 229 height 24
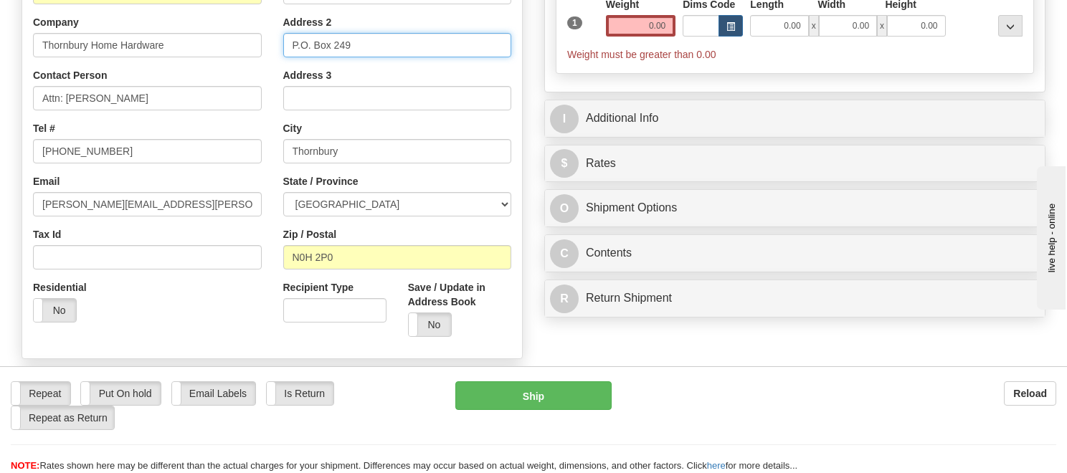
scroll to position [287, 0]
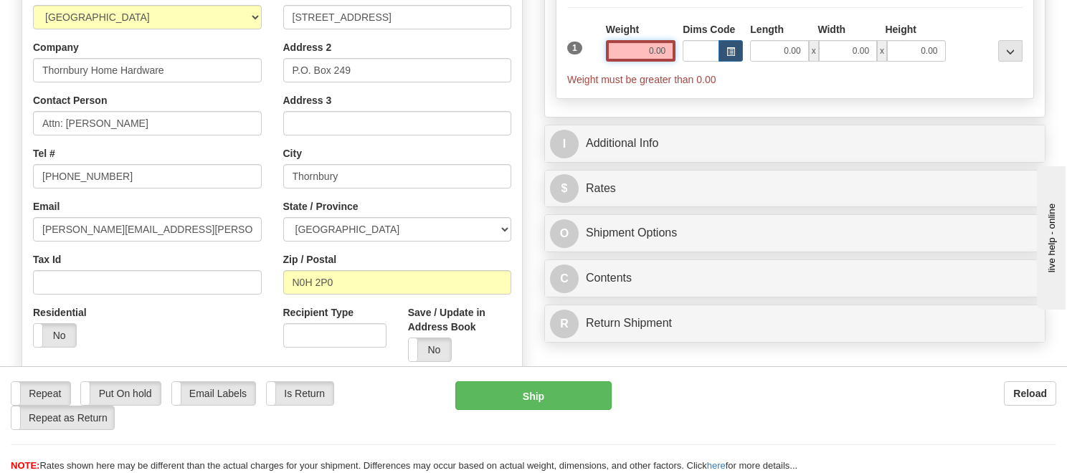
drag, startPoint x: 648, startPoint y: 47, endPoint x: 694, endPoint y: 47, distance: 45.9
click at [694, 47] on div "1 Weight 0.00 Dims Code 0.00" at bounding box center [795, 54] width 463 height 65
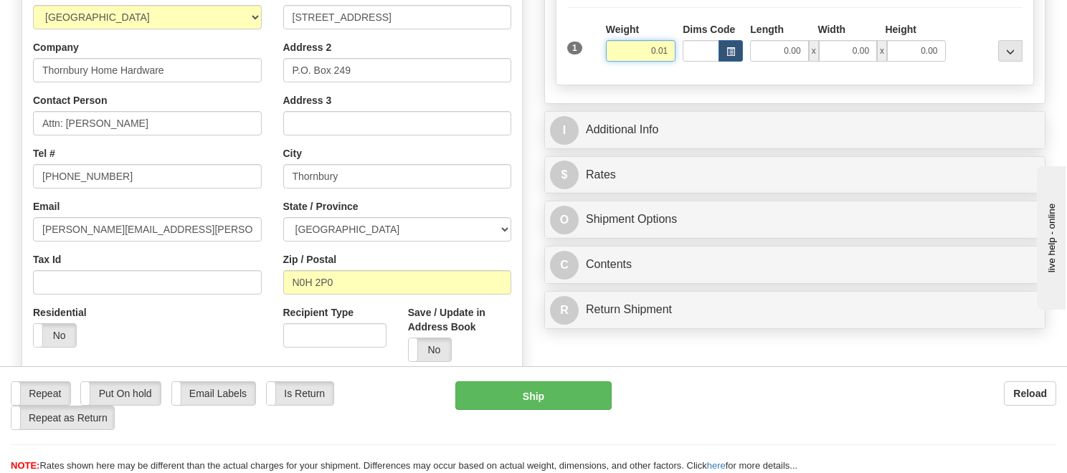
type input "0.01"
click button "Delete" at bounding box center [0, 0] width 0 height 0
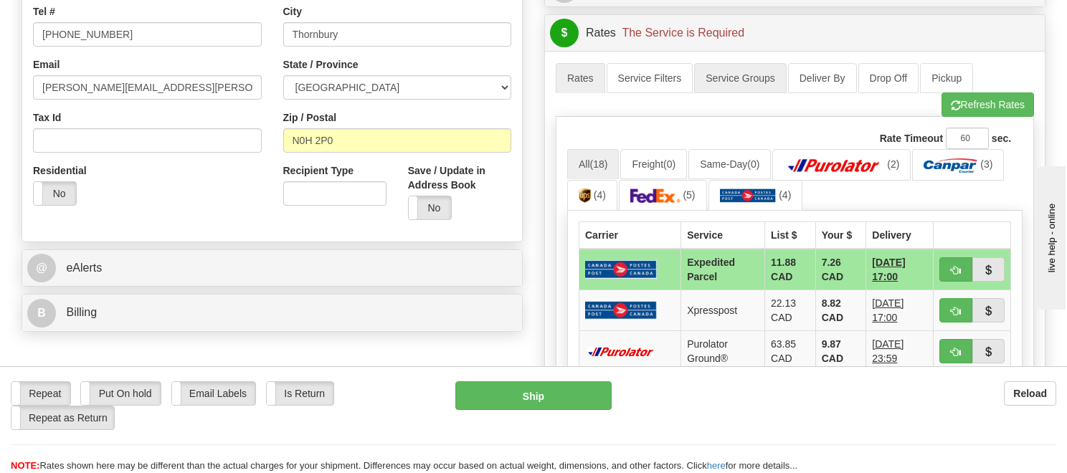
scroll to position [430, 0]
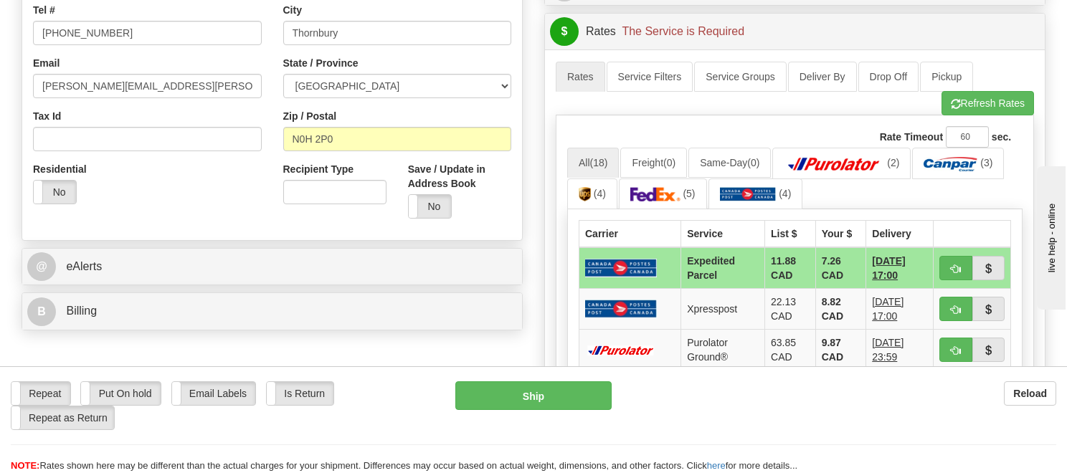
click at [633, 263] on img at bounding box center [621, 268] width 72 height 18
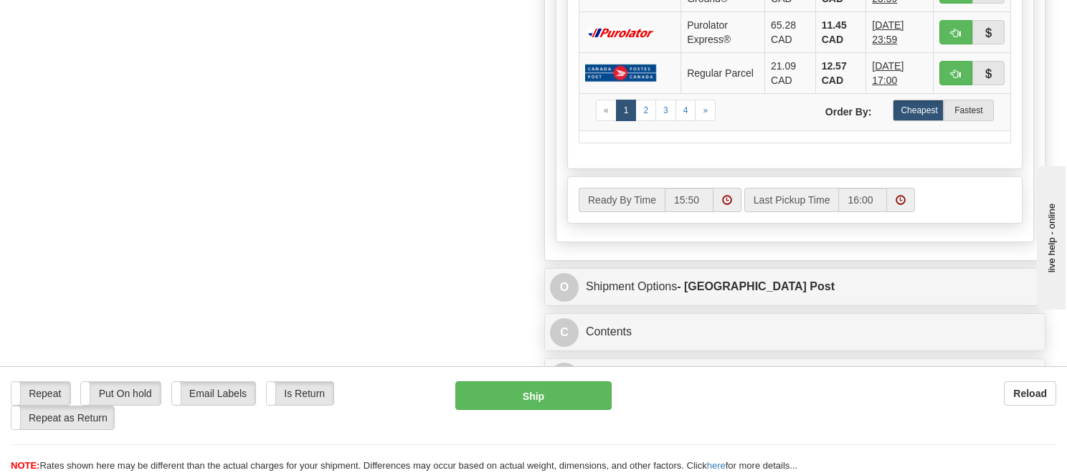
scroll to position [861, 0]
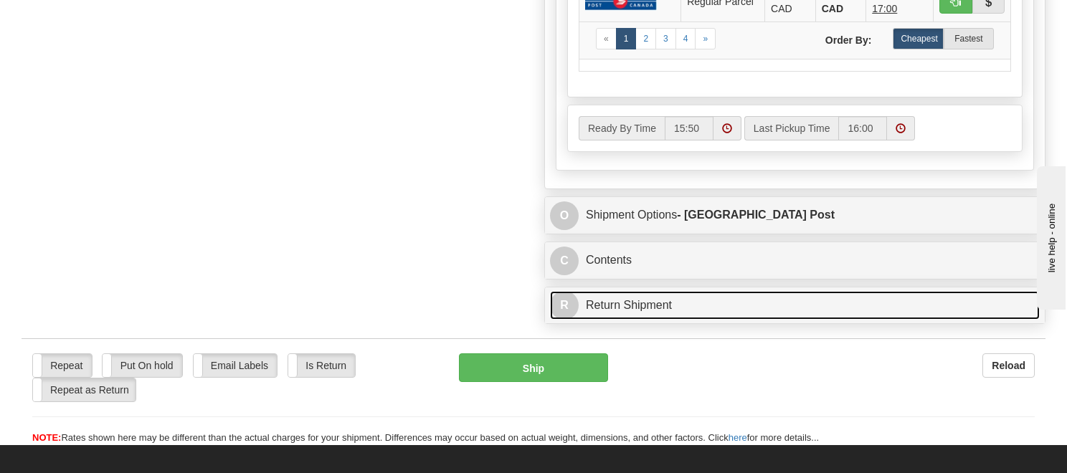
click at [634, 302] on link "R Return Shipment" at bounding box center [795, 305] width 490 height 29
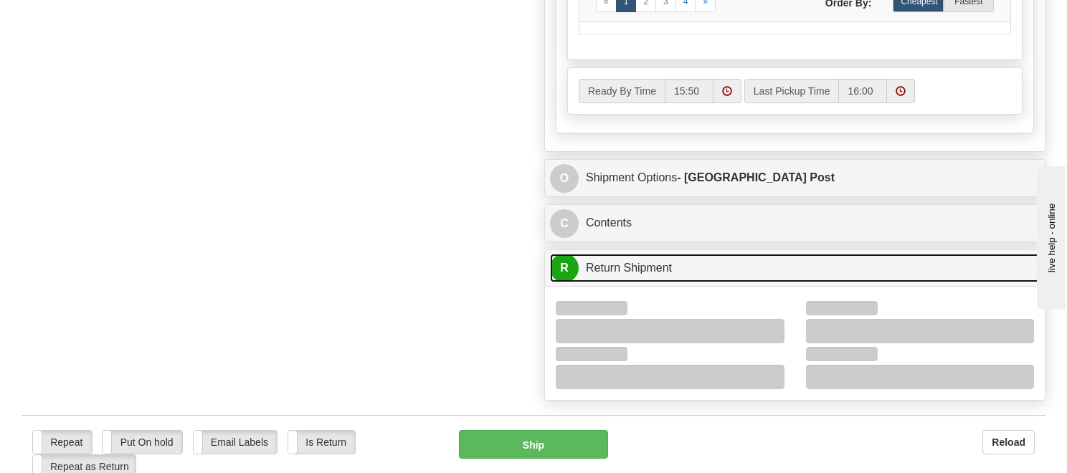
scroll to position [932, 0]
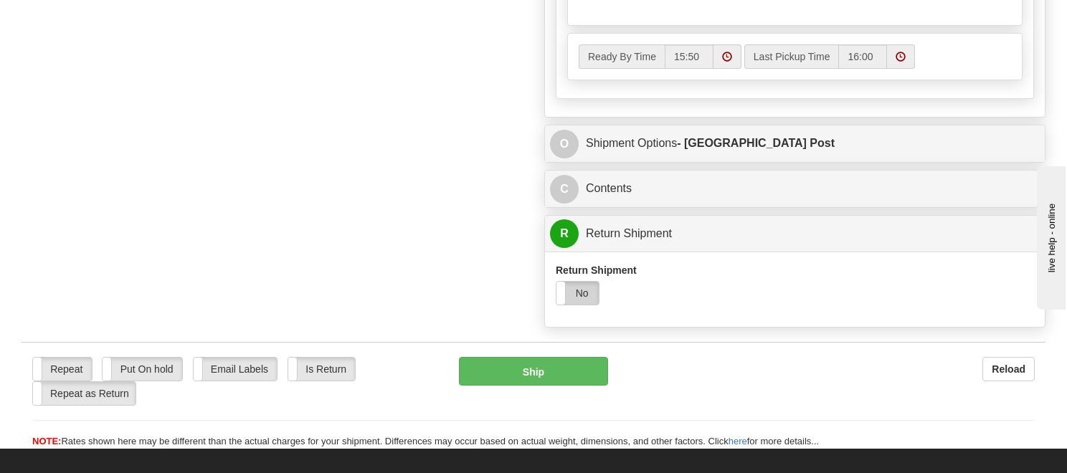
click at [589, 283] on label "No" at bounding box center [578, 293] width 42 height 23
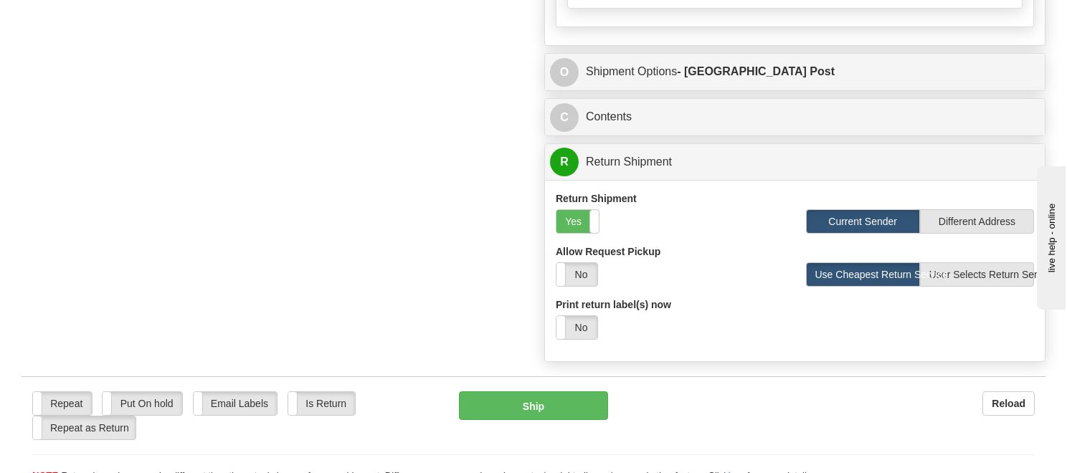
scroll to position [1076, 0]
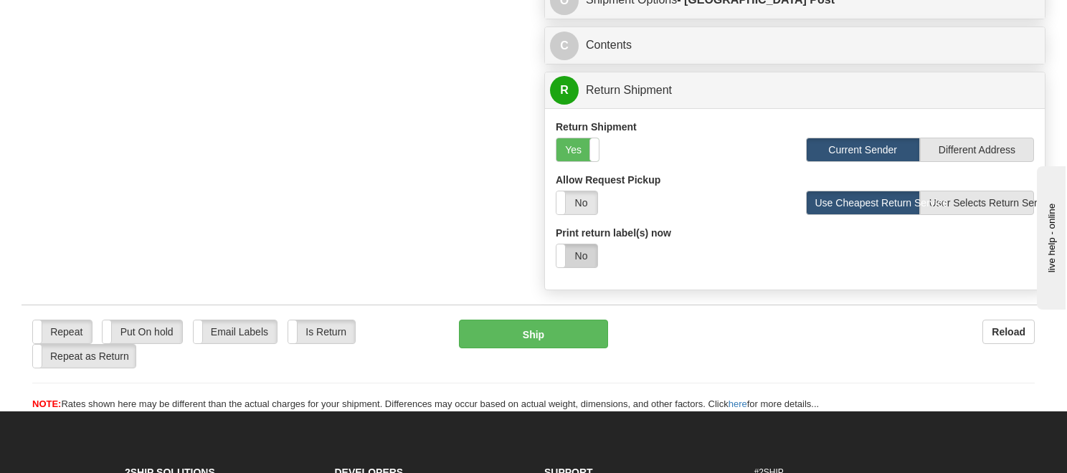
click at [589, 251] on label "No" at bounding box center [577, 256] width 41 height 23
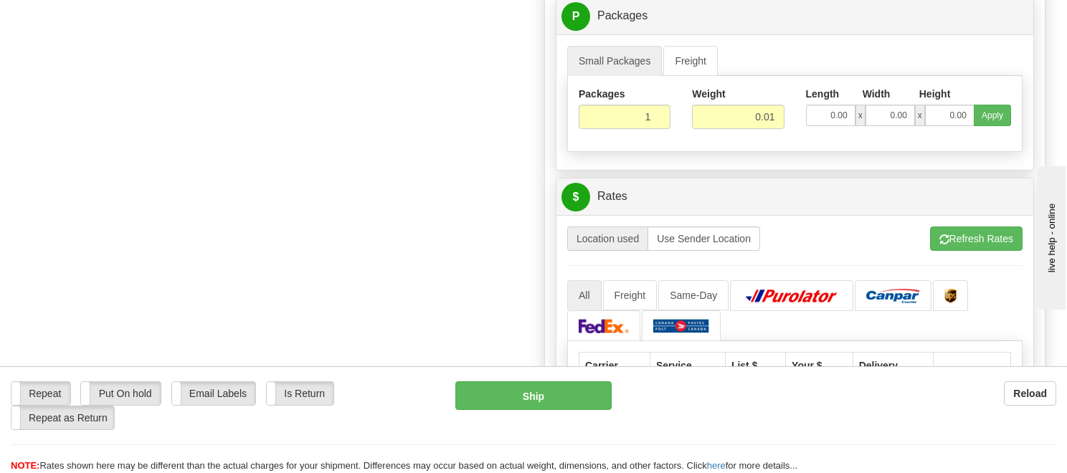
scroll to position [1363, 0]
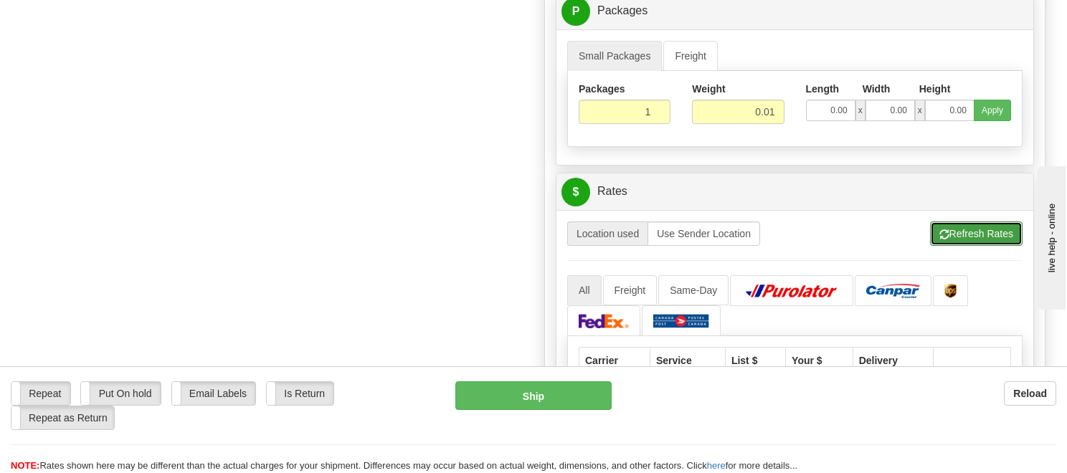
click at [971, 230] on button "Refresh Rates" at bounding box center [976, 234] width 93 height 24
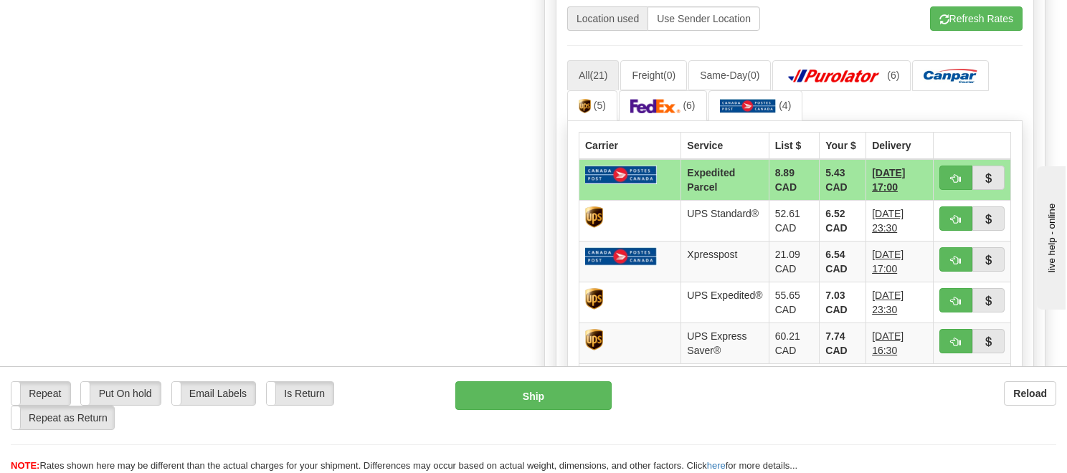
scroll to position [1435, 0]
click at [656, 173] on img at bounding box center [621, 175] width 72 height 18
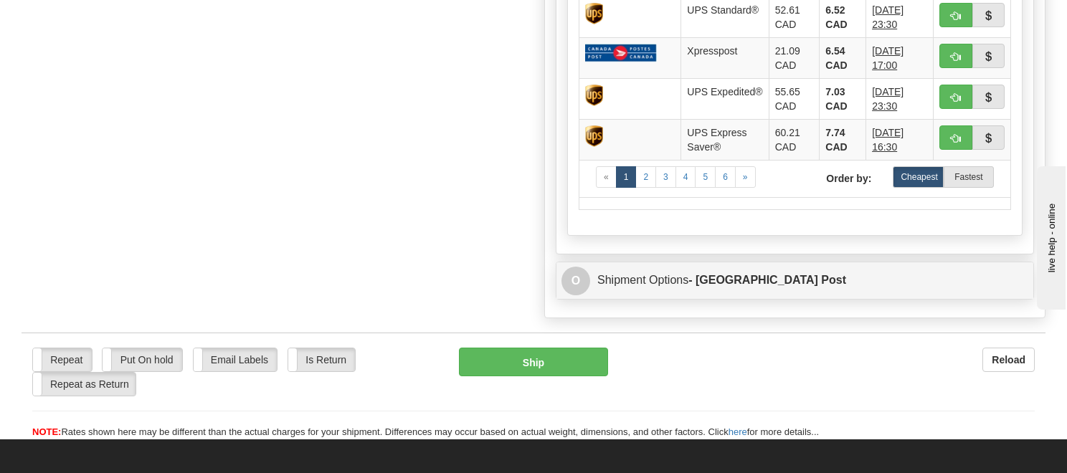
scroll to position [1997, 0]
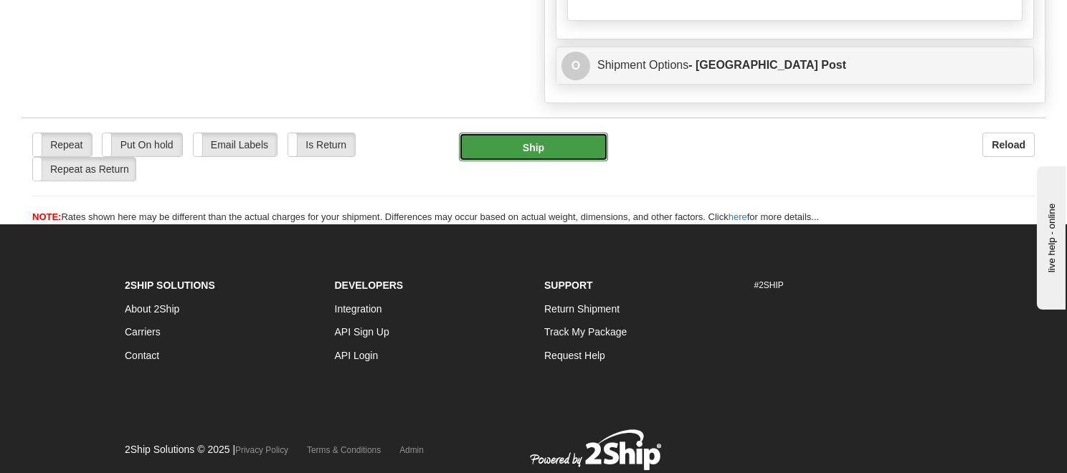
click at [539, 133] on button "Ship" at bounding box center [533, 147] width 149 height 29
type input "DOM.EP"
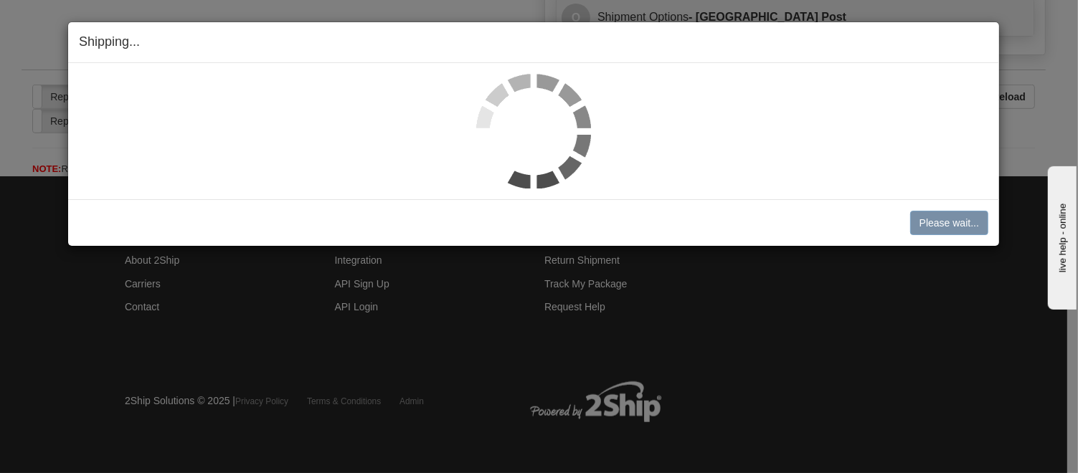
scroll to position [1042, 0]
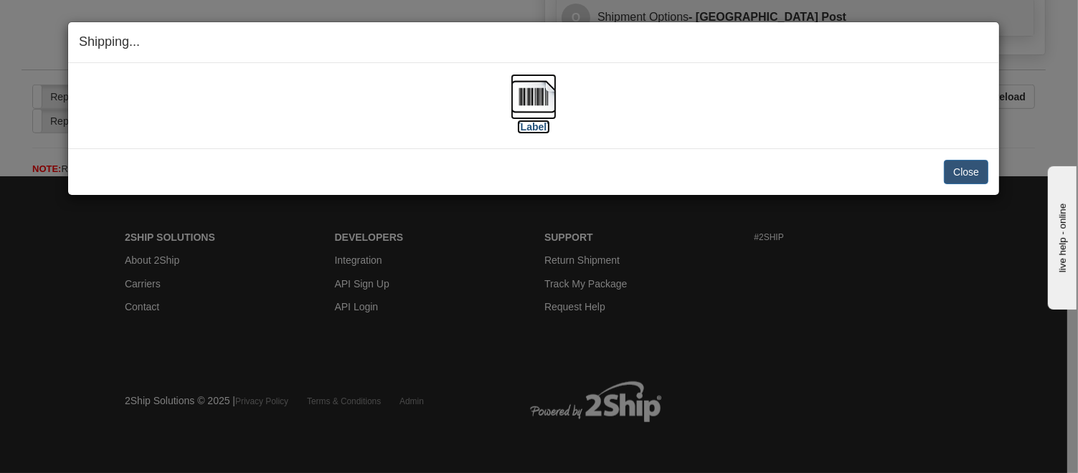
click at [529, 88] on img at bounding box center [534, 97] width 46 height 46
click at [954, 160] on button "Close" at bounding box center [966, 172] width 44 height 24
click at [957, 164] on button "Close" at bounding box center [966, 172] width 44 height 24
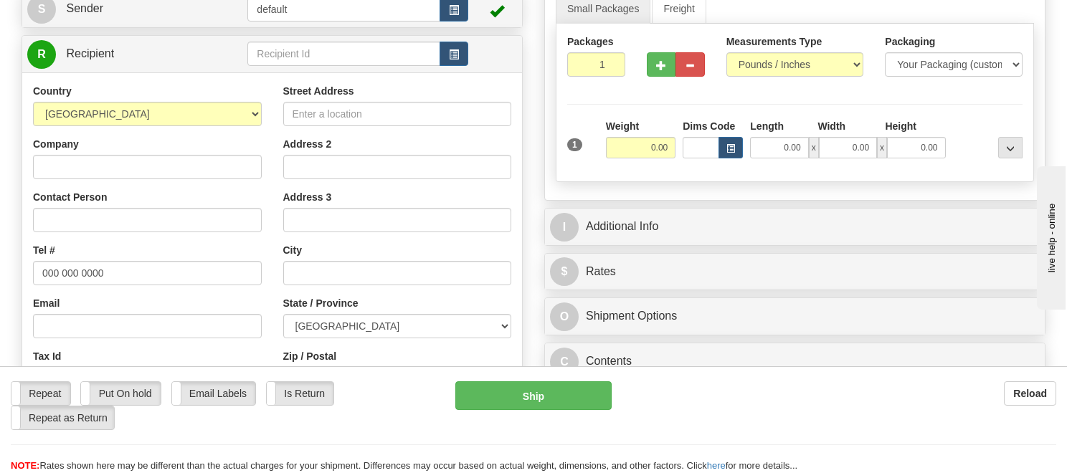
scroll to position [215, 0]
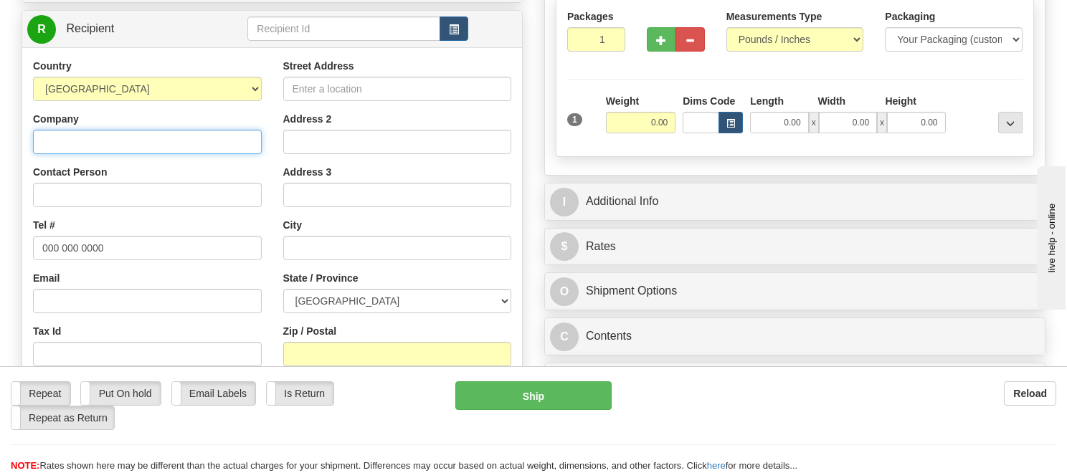
click at [171, 138] on input "Company" at bounding box center [147, 142] width 229 height 24
paste input "Thornbury Home Hardware"
type input "Thornbury Home Hardware"
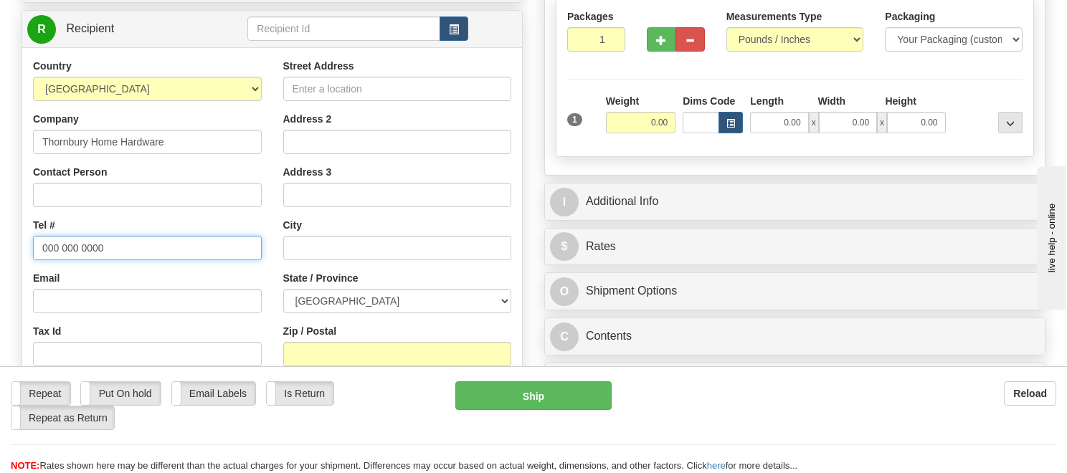
drag, startPoint x: 126, startPoint y: 243, endPoint x: 11, endPoint y: 252, distance: 115.1
click at [11, 252] on div "Create a label for the return Create Pickup Without Label Order # S Sender defa…" at bounding box center [272, 236] width 523 height 633
paste input "5195993624"
click at [57, 246] on input "5195993624" at bounding box center [147, 248] width 229 height 24
type input "[PHONE_NUMBER]"
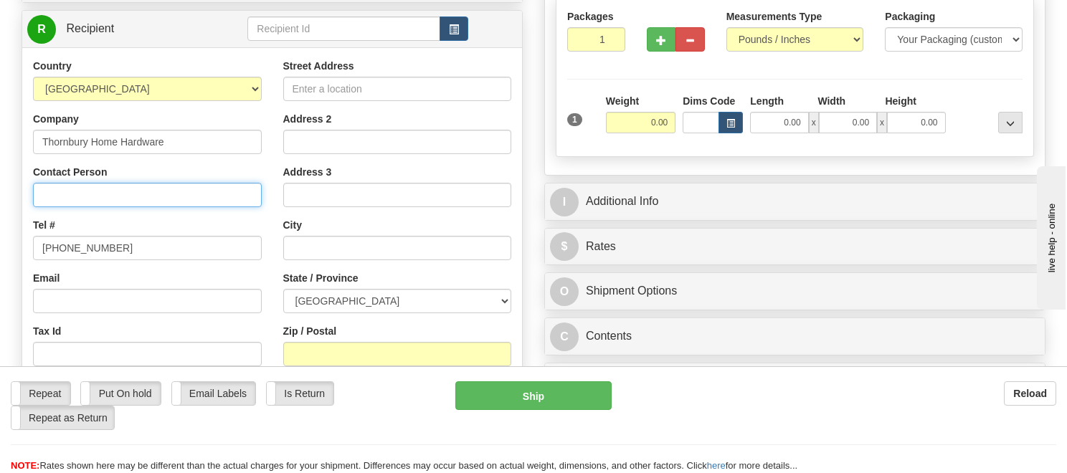
click at [146, 204] on input "Contact Person" at bounding box center [147, 195] width 229 height 24
paste input "Attn: [PERSON_NAME]"
type input "Attn: [PERSON_NAME]"
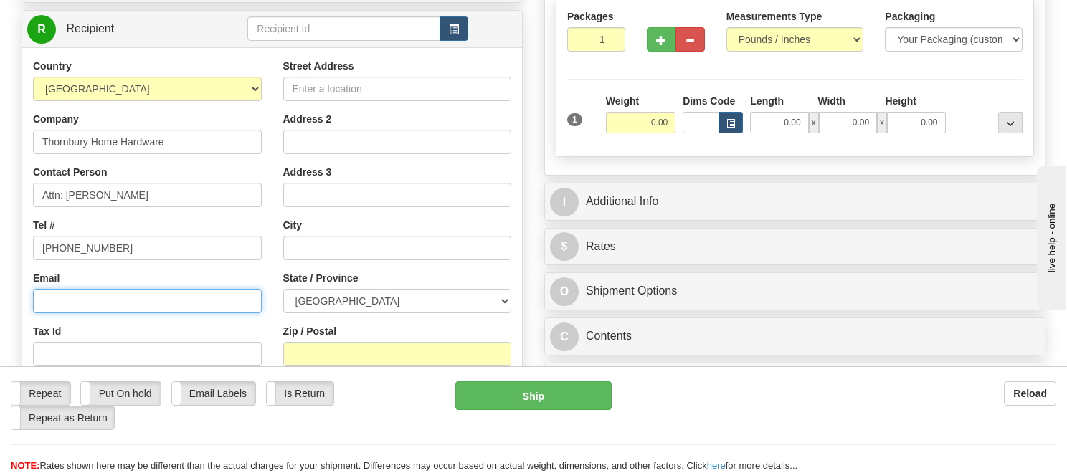
click at [192, 296] on input "Email" at bounding box center [147, 301] width 229 height 24
paste input "[PERSON_NAME][EMAIL_ADDRESS][PERSON_NAME][DOMAIN_NAME]"
type input "[PERSON_NAME][EMAIL_ADDRESS][PERSON_NAME][DOMAIN_NAME]"
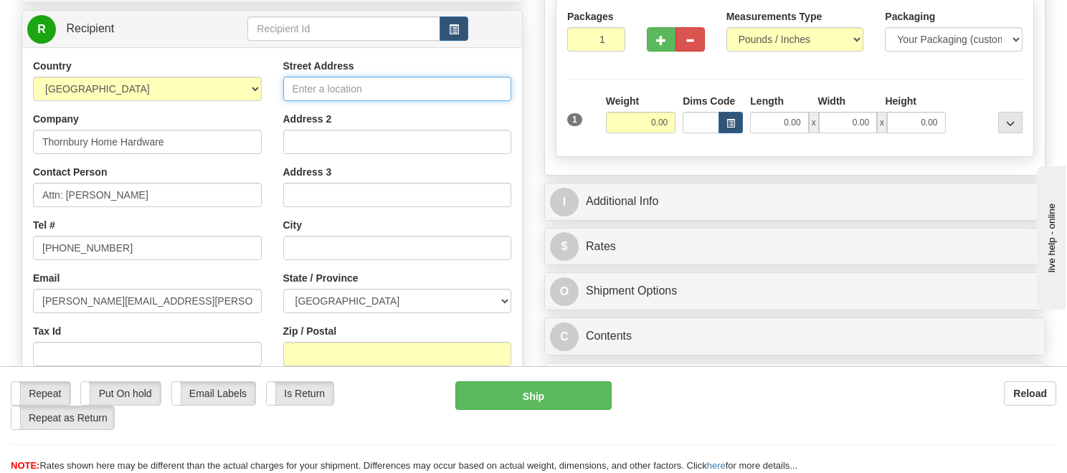
click at [410, 96] on input "Street Address" at bounding box center [397, 89] width 229 height 24
paste input "[STREET_ADDRESS], P.O. Box 249"
drag, startPoint x: 397, startPoint y: 90, endPoint x: 463, endPoint y: 85, distance: 65.4
click at [463, 85] on input "[STREET_ADDRESS], P.O. Box 249" at bounding box center [397, 89] width 229 height 24
type input "[STREET_ADDRESS]"
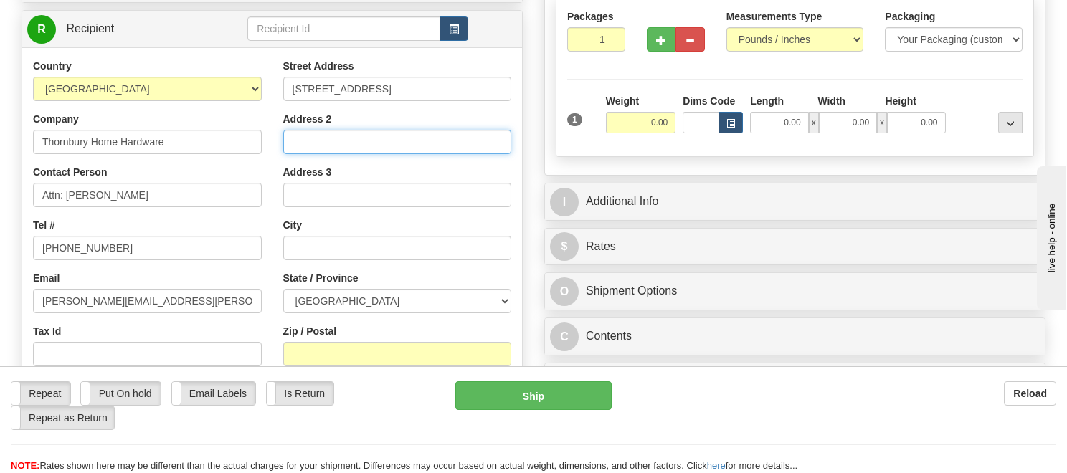
click at [412, 140] on input "Address 2" at bounding box center [397, 142] width 229 height 24
paste input "P.O. Box 249"
type input "P.O. Box 249"
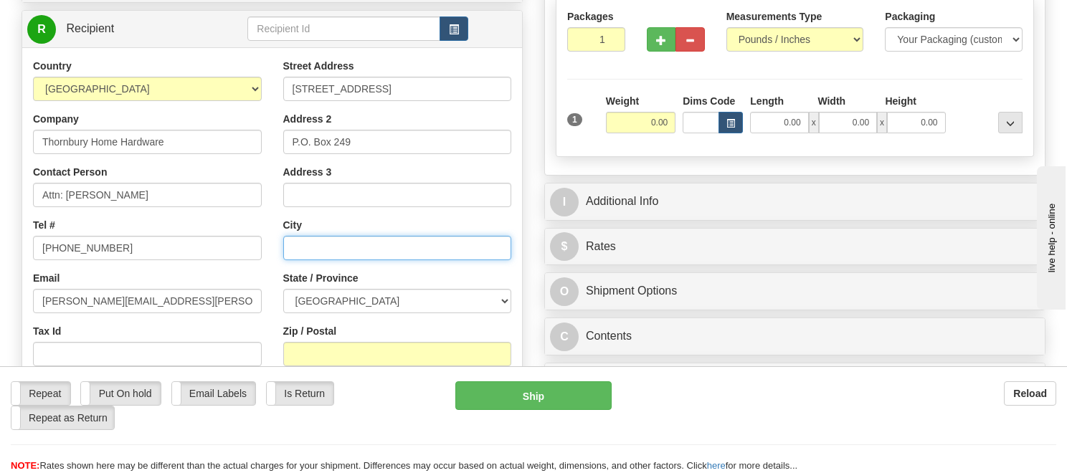
click at [328, 252] on input "text" at bounding box center [397, 248] width 229 height 24
paste input "Thornbury"
type input "Thornbury"
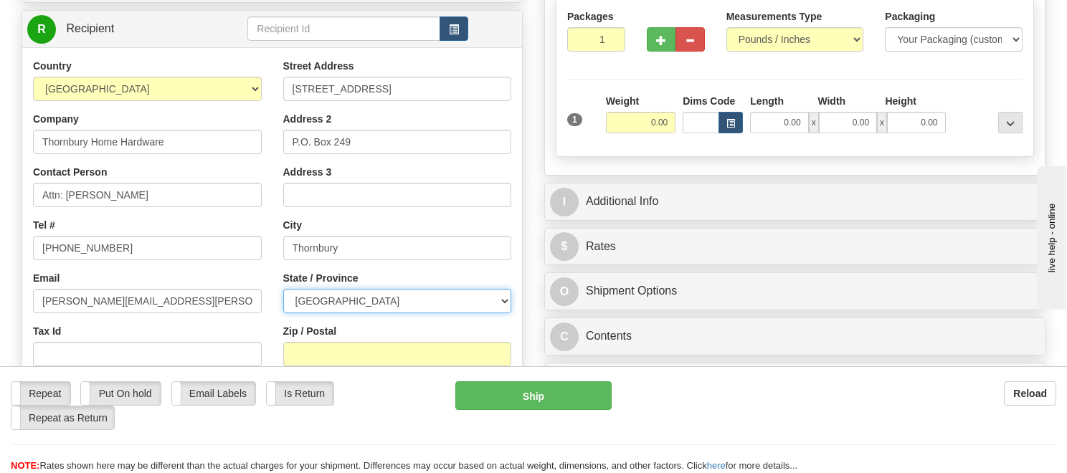
click at [499, 299] on select "[GEOGRAPHIC_DATA] [GEOGRAPHIC_DATA] [GEOGRAPHIC_DATA] [GEOGRAPHIC_DATA] [GEOGRA…" at bounding box center [397, 301] width 229 height 24
select select "ON"
click at [283, 289] on select "[GEOGRAPHIC_DATA] [GEOGRAPHIC_DATA] [GEOGRAPHIC_DATA] [GEOGRAPHIC_DATA] [GEOGRA…" at bounding box center [397, 301] width 229 height 24
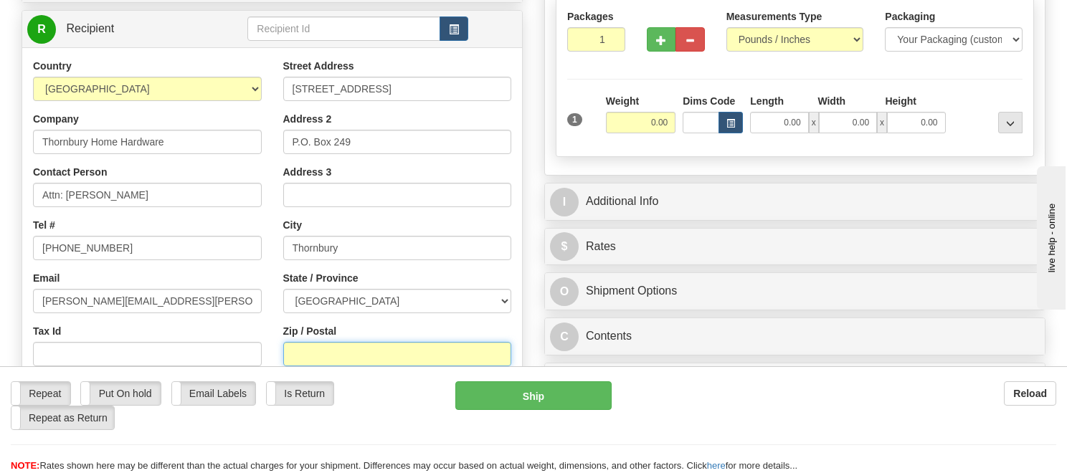
click at [356, 348] on input "Zip / Postal" at bounding box center [397, 354] width 229 height 24
paste input "N0H2P0"
click at [313, 354] on input "N0H2P0" at bounding box center [397, 354] width 229 height 24
type input "N0H 2P0"
drag, startPoint x: 648, startPoint y: 114, endPoint x: 674, endPoint y: 120, distance: 26.5
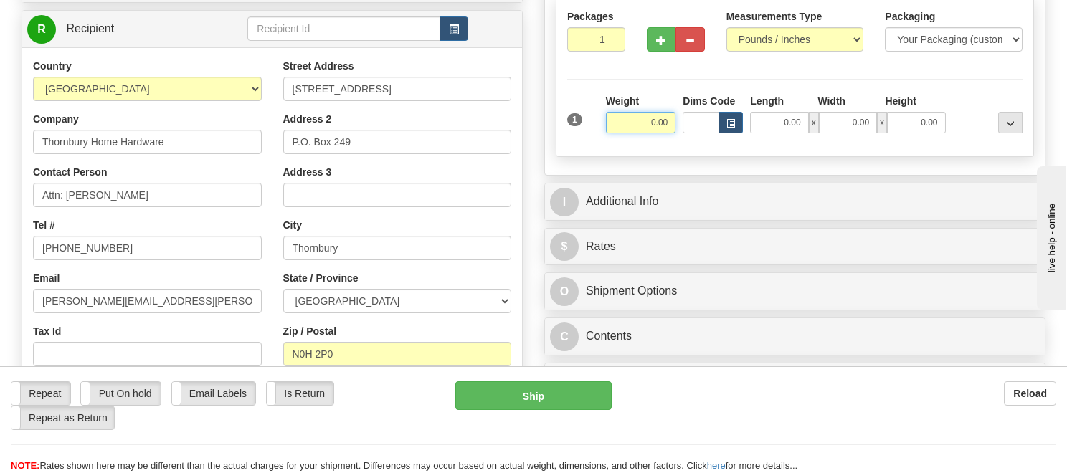
click at [674, 120] on input "0.00" at bounding box center [641, 123] width 70 height 22
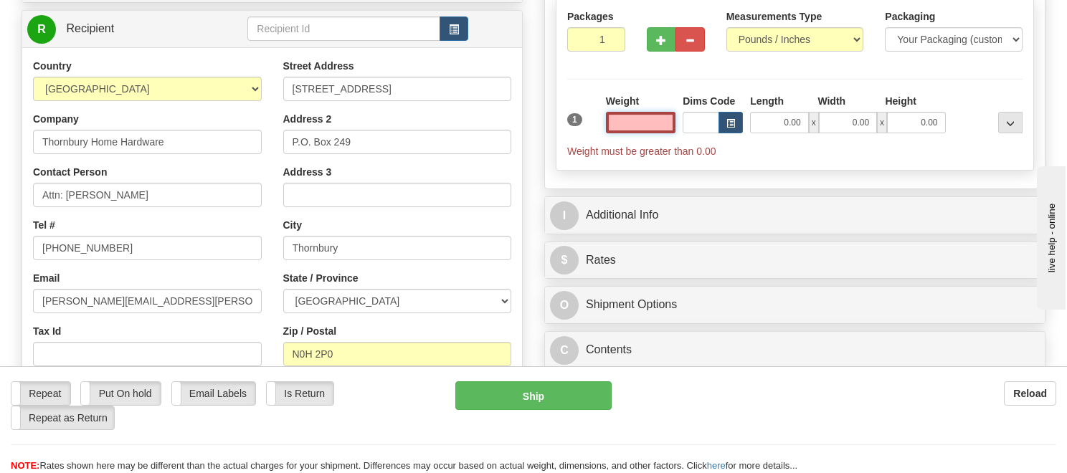
click at [666, 123] on input "text" at bounding box center [641, 123] width 70 height 22
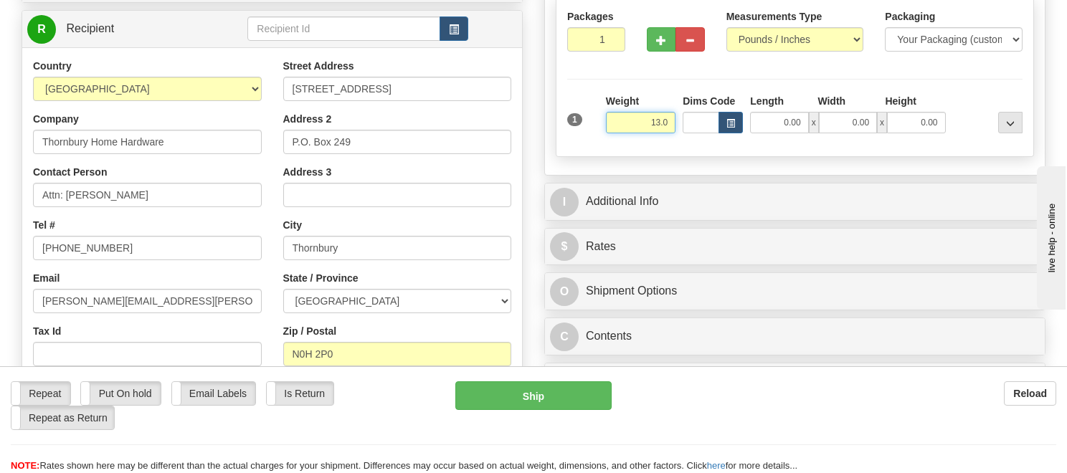
click button "Delete" at bounding box center [0, 0] width 0 height 0
type input "13.00"
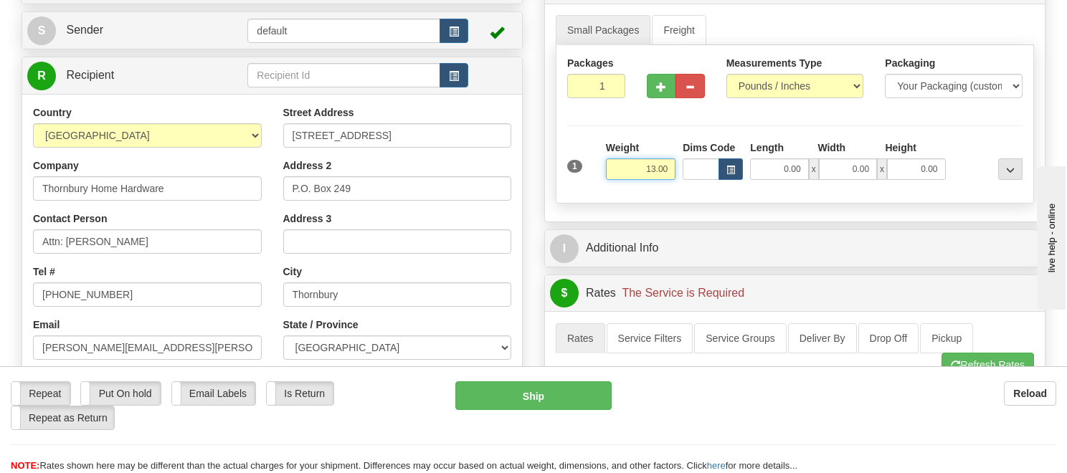
scroll to position [72, 0]
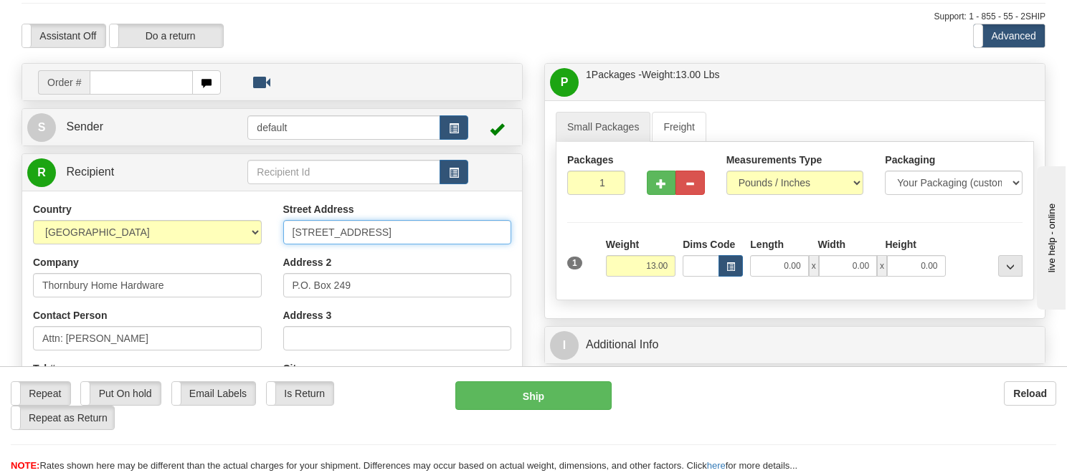
click at [436, 229] on input "[STREET_ADDRESS]" at bounding box center [397, 232] width 229 height 24
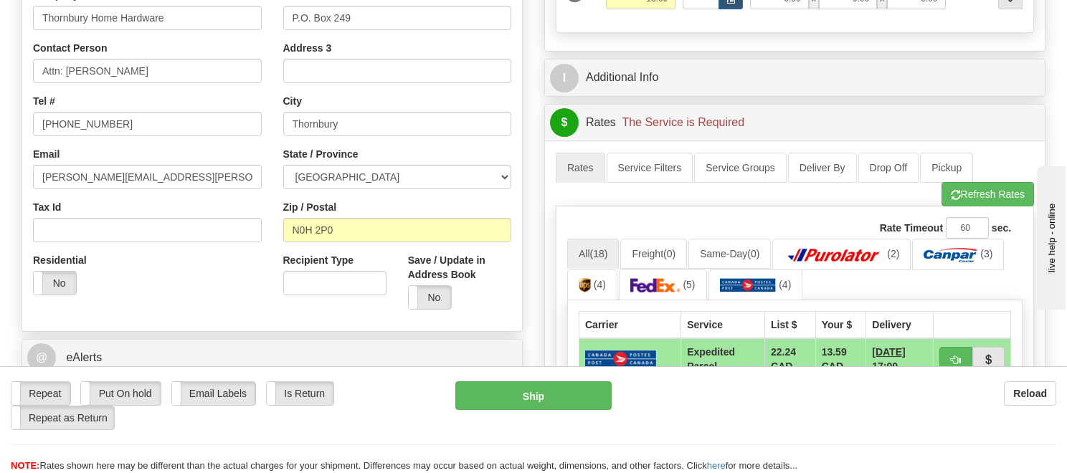
scroll to position [502, 0]
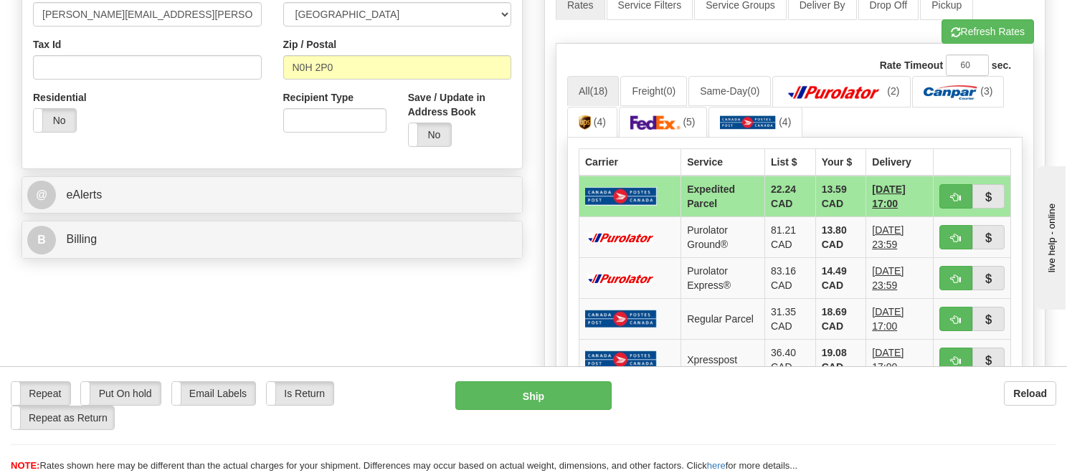
click at [610, 195] on img at bounding box center [621, 196] width 72 height 18
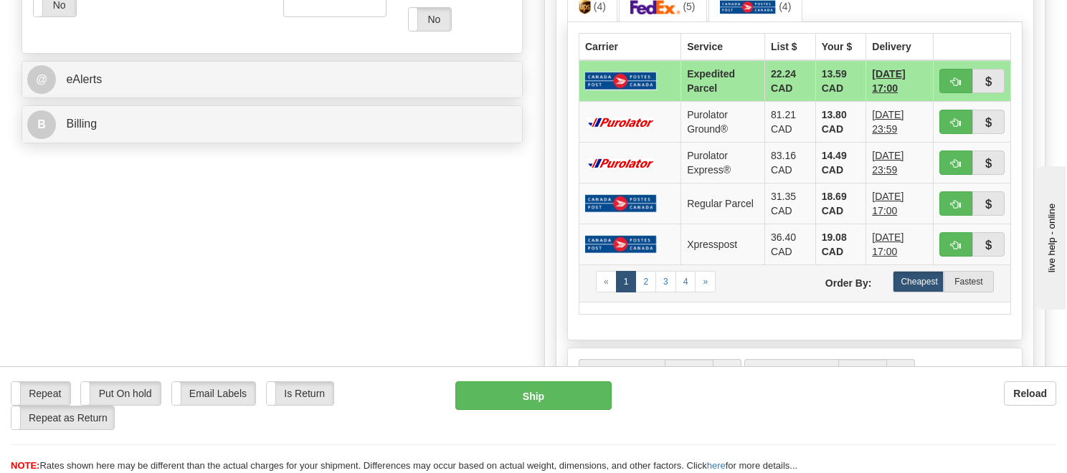
scroll to position [574, 0]
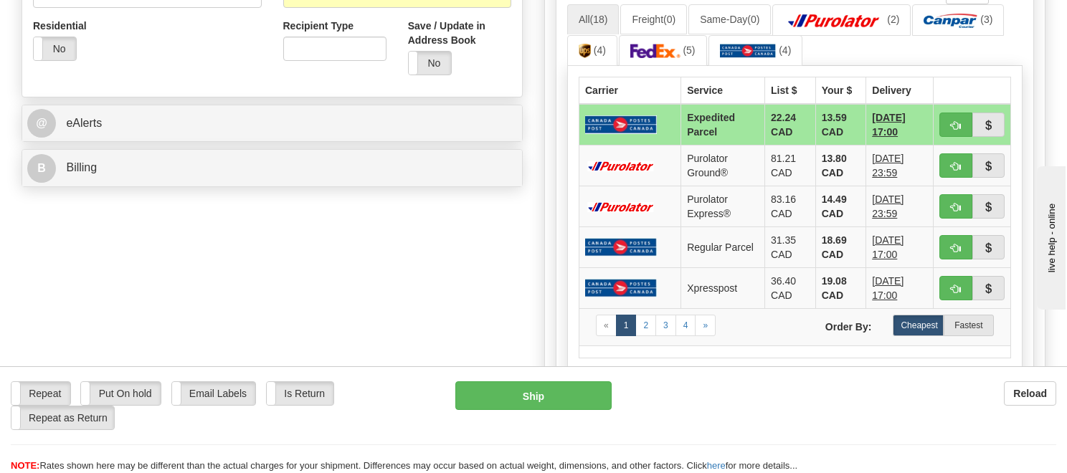
click at [641, 115] on img at bounding box center [621, 124] width 72 height 18
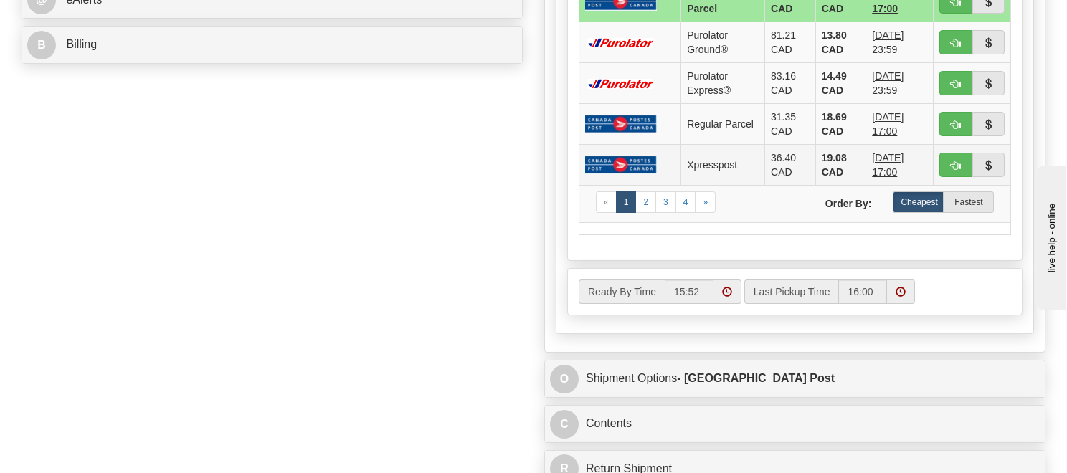
scroll to position [861, 0]
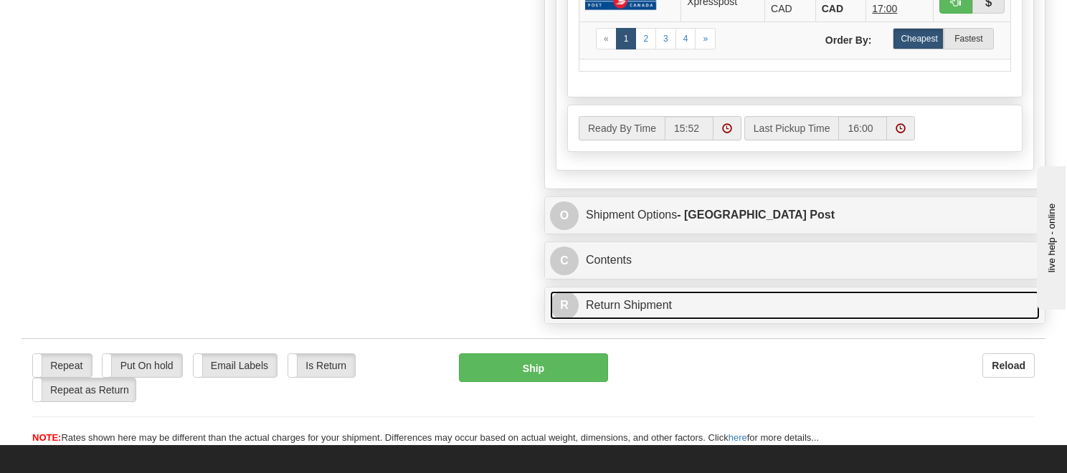
click at [629, 299] on link "R Return Shipment" at bounding box center [795, 305] width 490 height 29
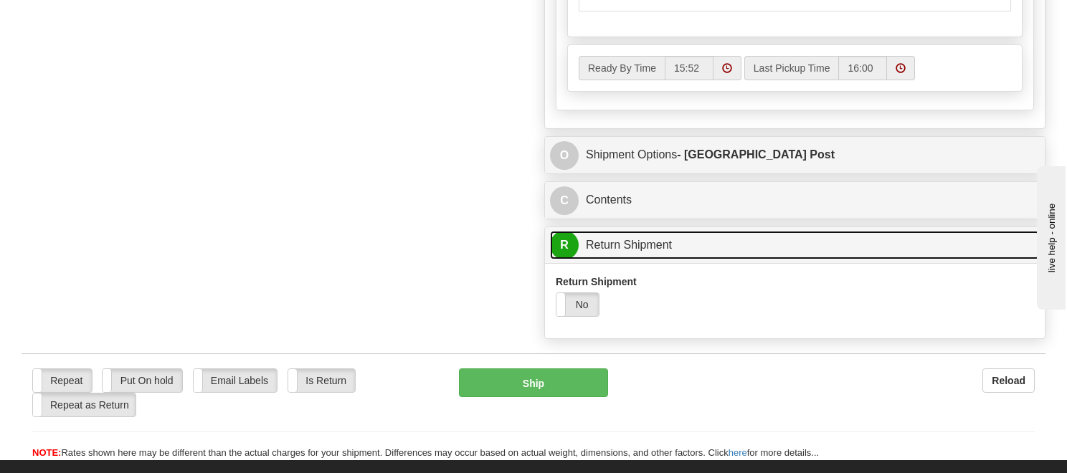
scroll to position [1004, 0]
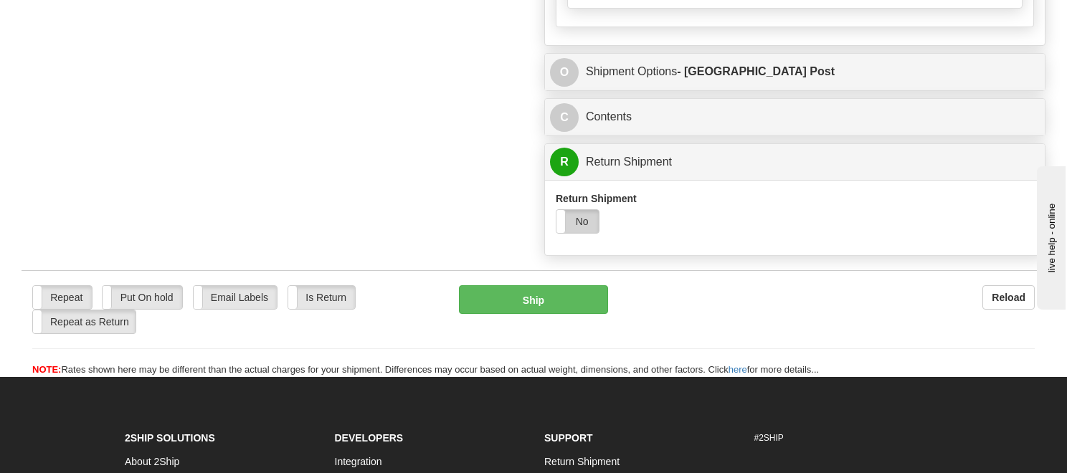
click at [588, 212] on label "No" at bounding box center [578, 221] width 42 height 23
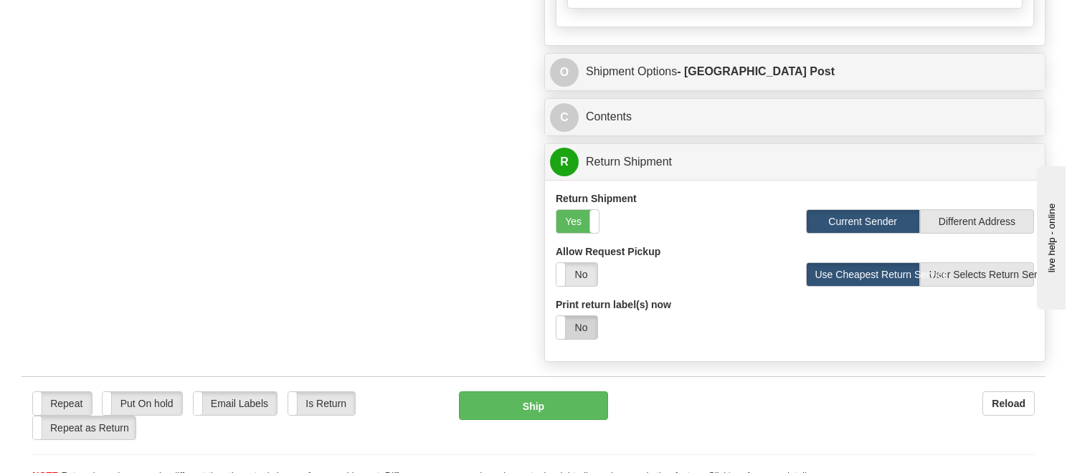
click at [587, 323] on label "No" at bounding box center [577, 327] width 41 height 23
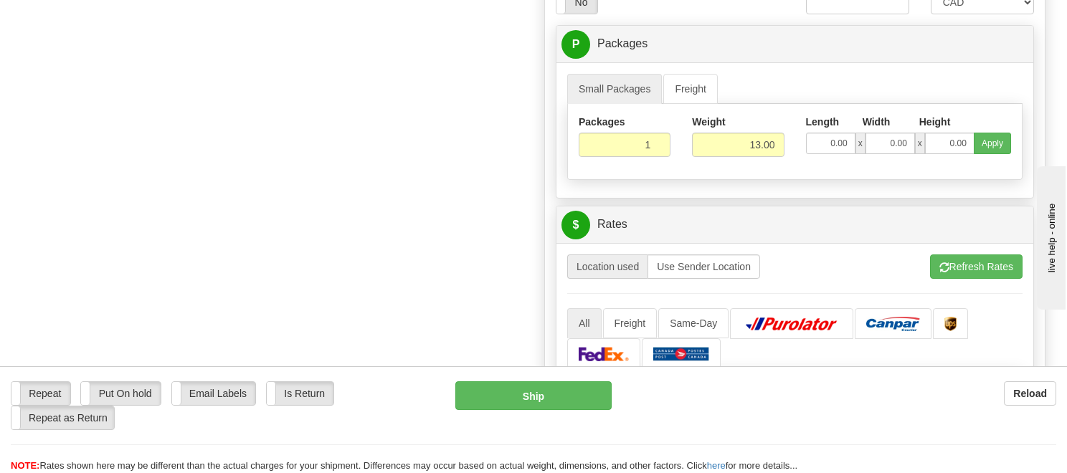
scroll to position [1363, 0]
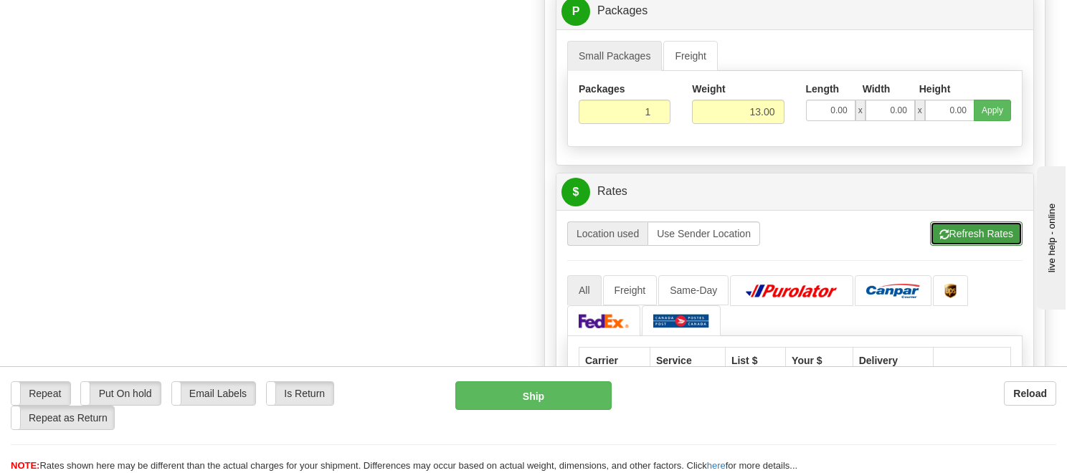
click at [969, 232] on button "Refresh Rates" at bounding box center [976, 234] width 93 height 24
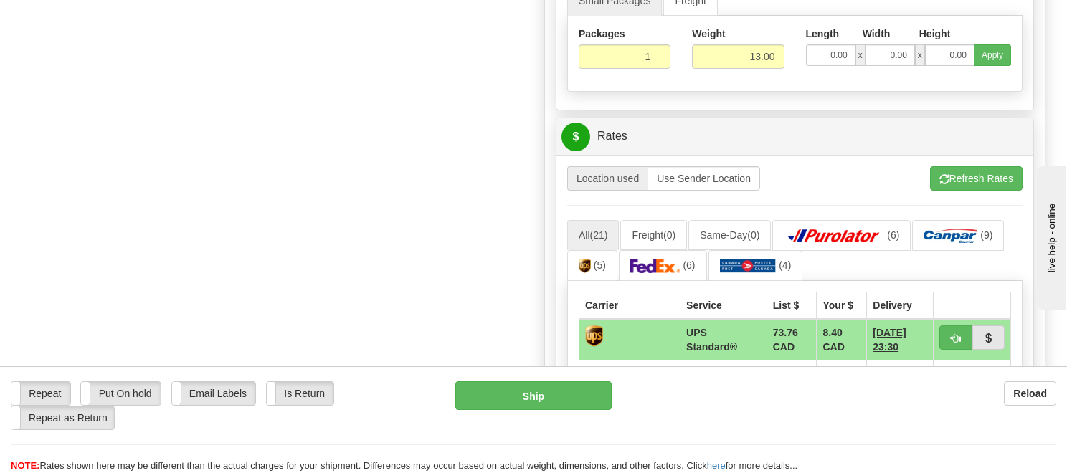
scroll to position [1506, 0]
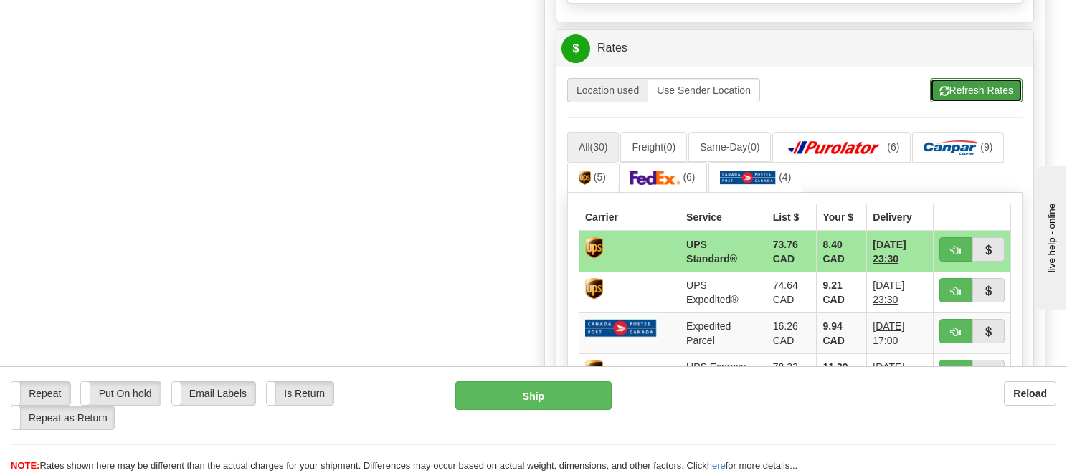
click at [964, 89] on button "Refresh Rates" at bounding box center [976, 90] width 93 height 24
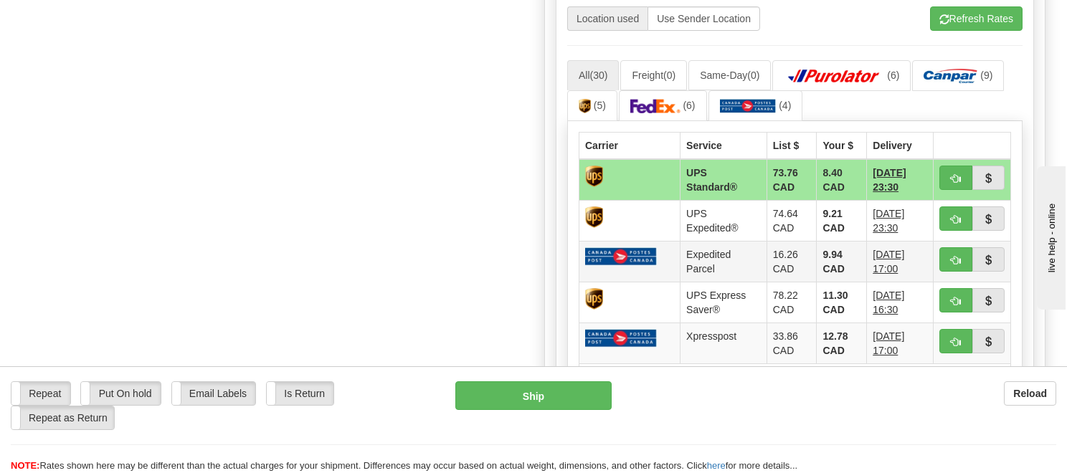
click at [633, 257] on img at bounding box center [621, 256] width 72 height 18
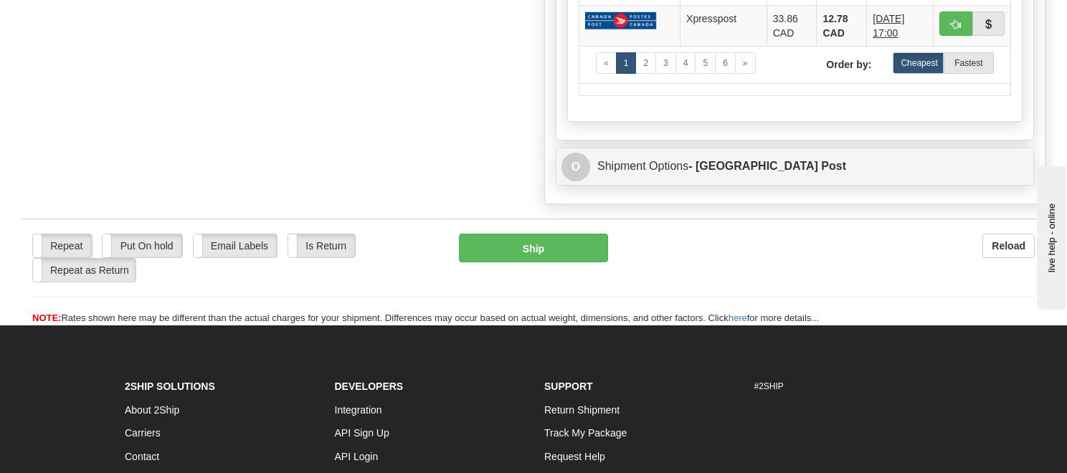
scroll to position [1937, 0]
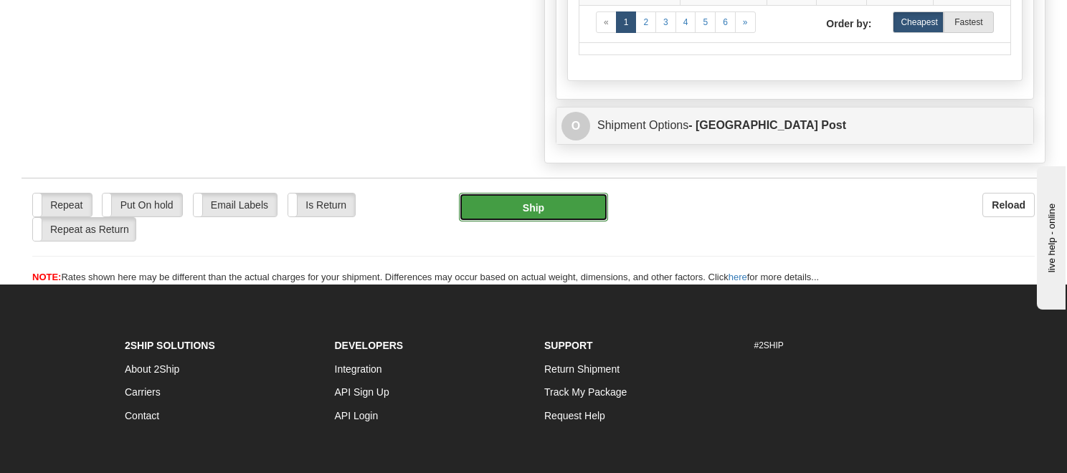
click at [541, 196] on button "Ship" at bounding box center [533, 207] width 149 height 29
type input "DOM.EP"
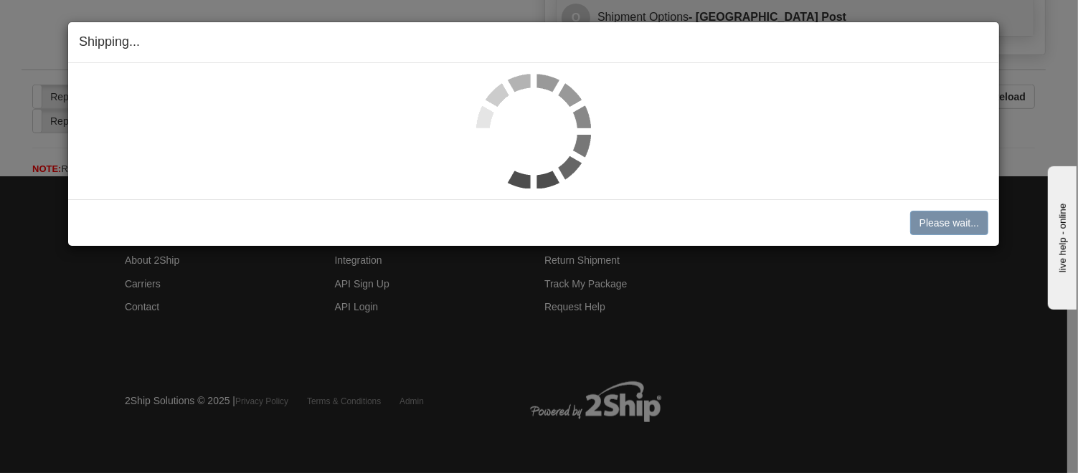
scroll to position [1042, 0]
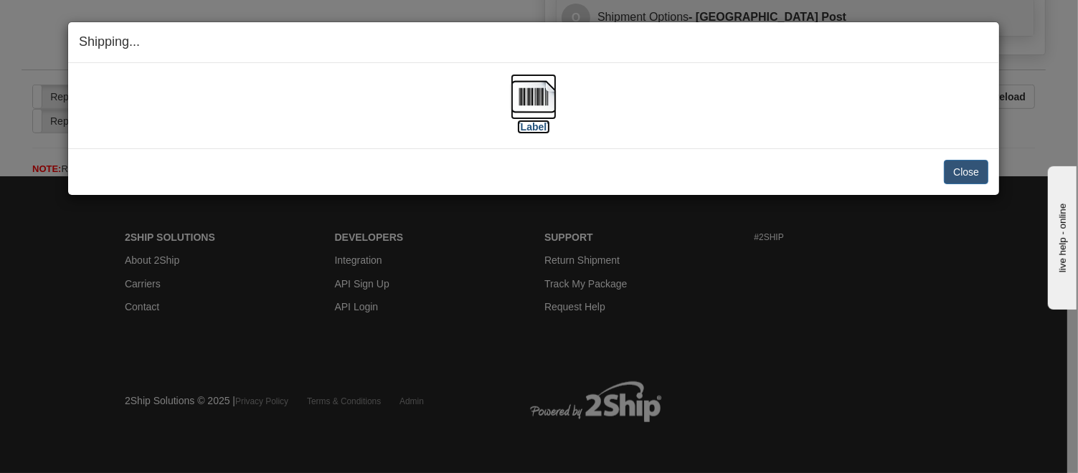
click at [532, 101] on img at bounding box center [534, 97] width 46 height 46
